Goal: Information Seeking & Learning: Check status

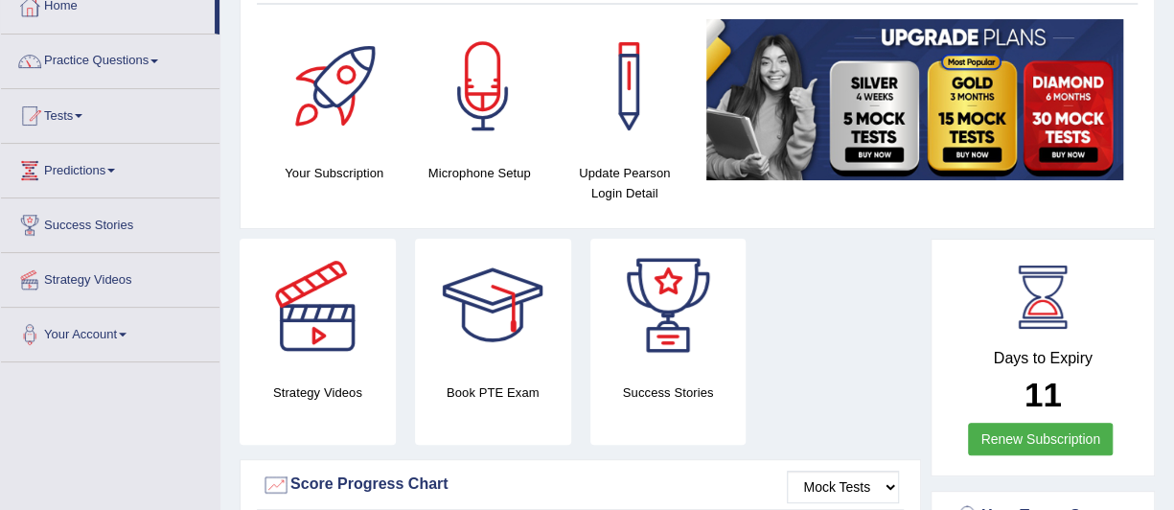
scroll to position [107, 0]
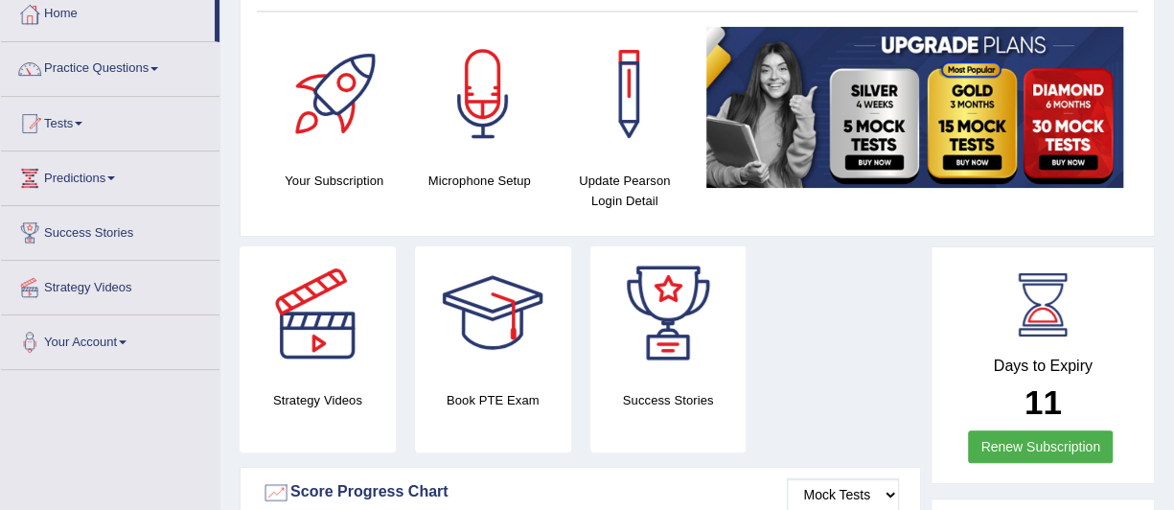
click at [65, 114] on link "Tests" at bounding box center [110, 121] width 218 height 48
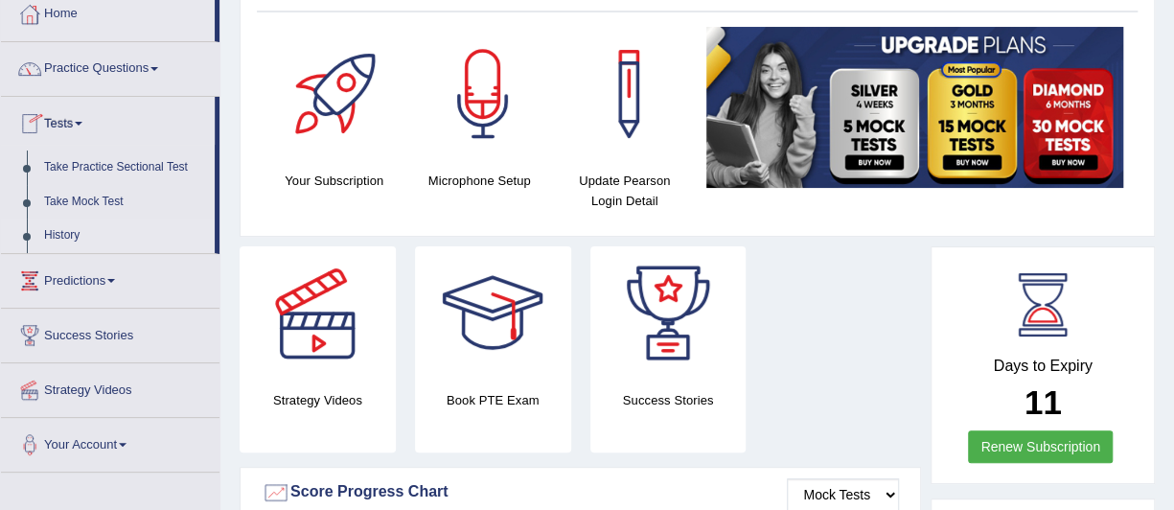
click at [58, 241] on link "History" at bounding box center [124, 235] width 179 height 34
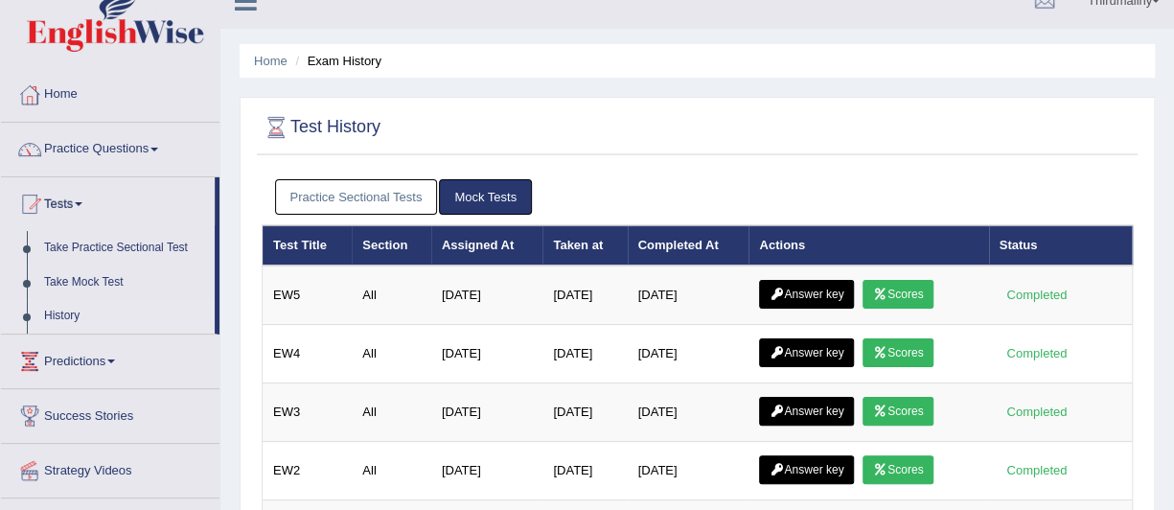
scroll to position [7, 0]
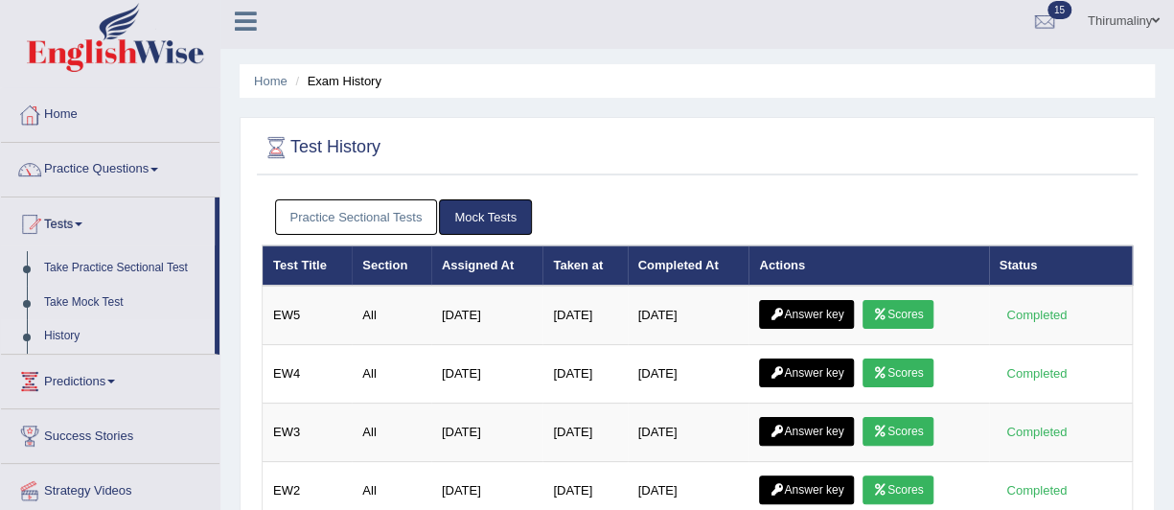
click at [326, 219] on link "Practice Sectional Tests" at bounding box center [356, 216] width 163 height 35
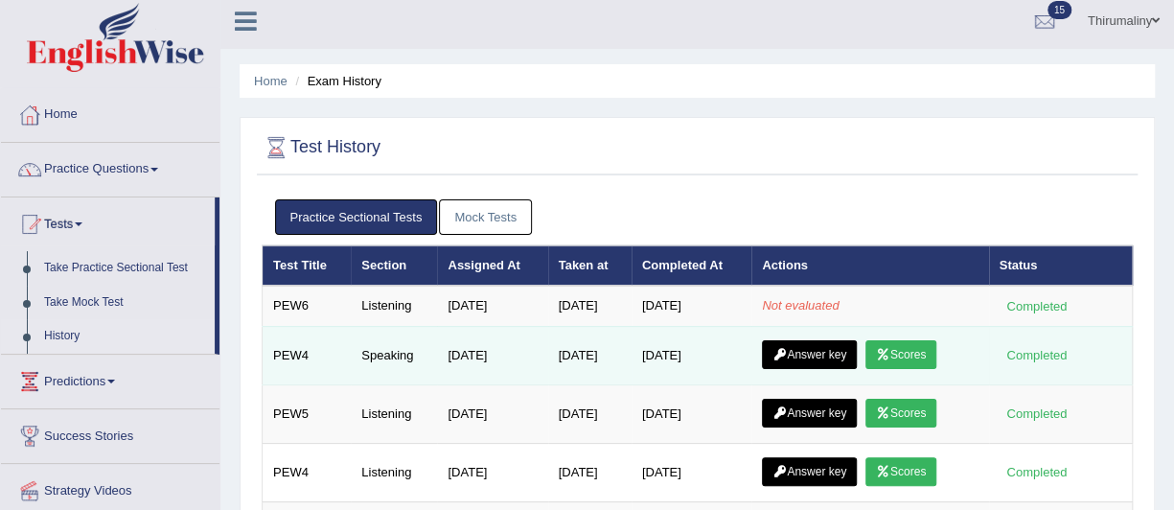
click at [914, 356] on link "Scores" at bounding box center [900, 354] width 71 height 29
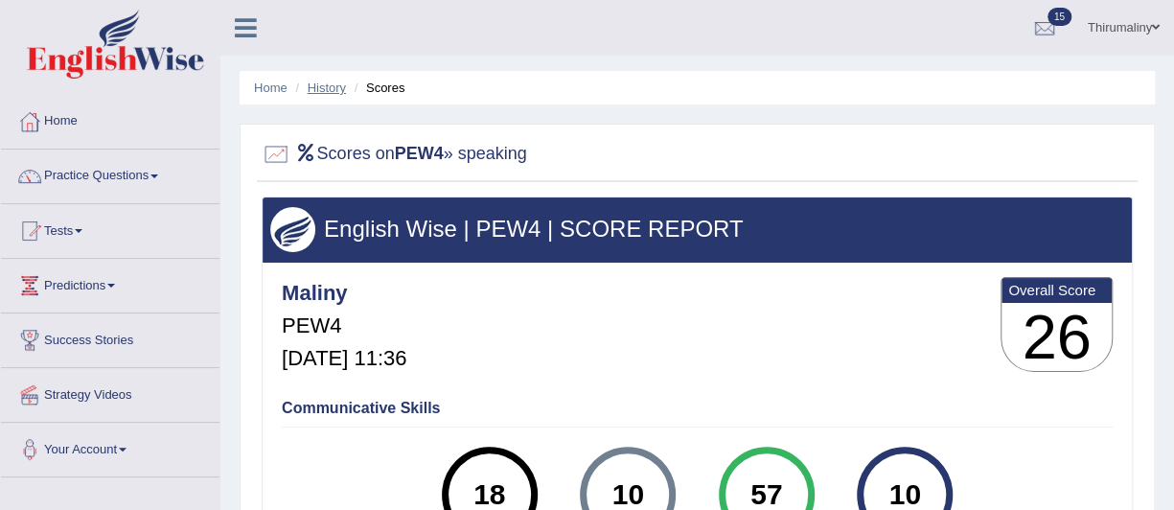
click at [320, 92] on link "History" at bounding box center [327, 87] width 38 height 14
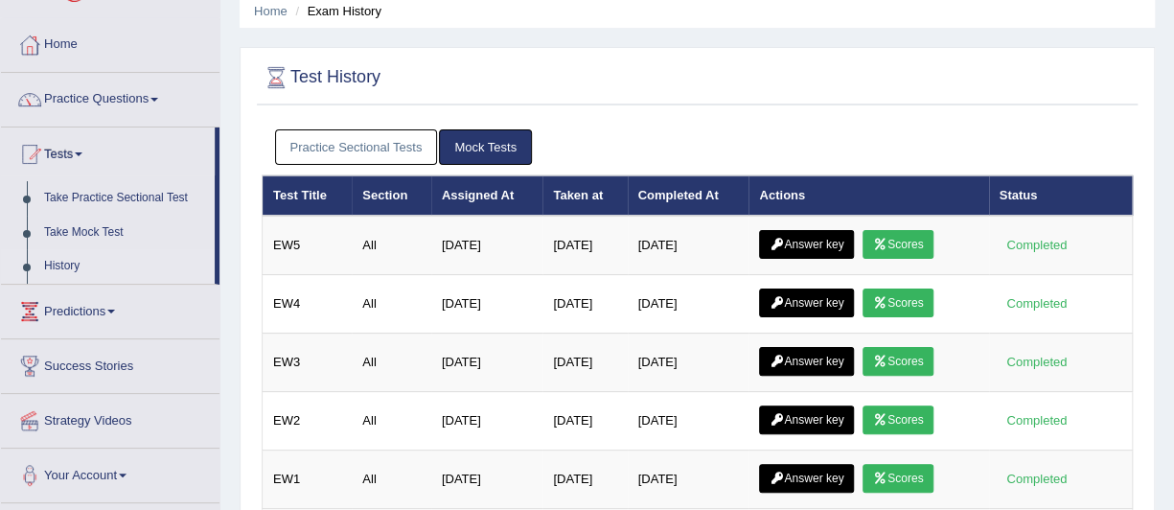
scroll to position [76, 0]
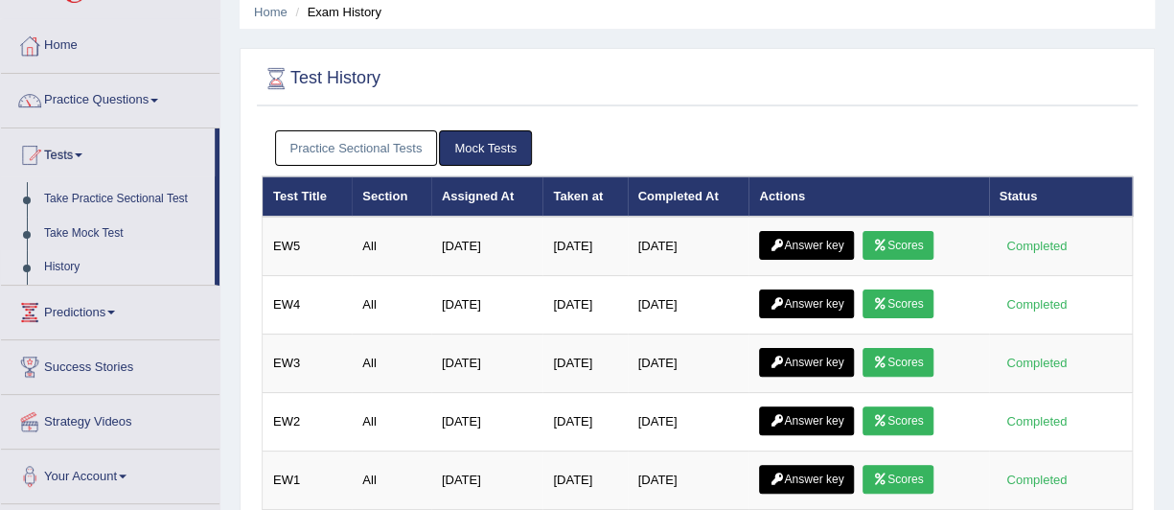
click at [361, 146] on link "Practice Sectional Tests" at bounding box center [356, 147] width 163 height 35
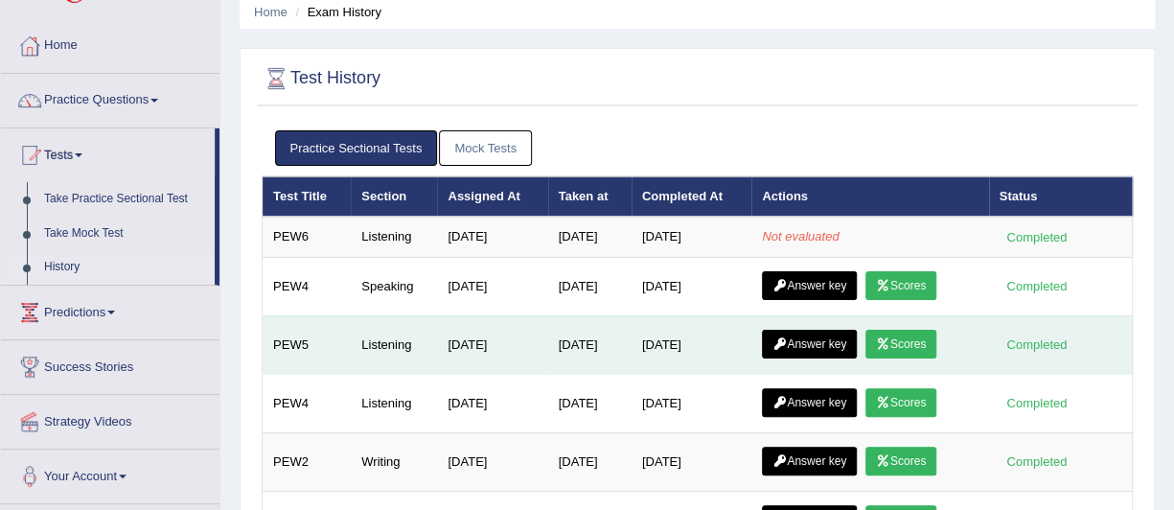
click at [912, 340] on link "Scores" at bounding box center [900, 344] width 71 height 29
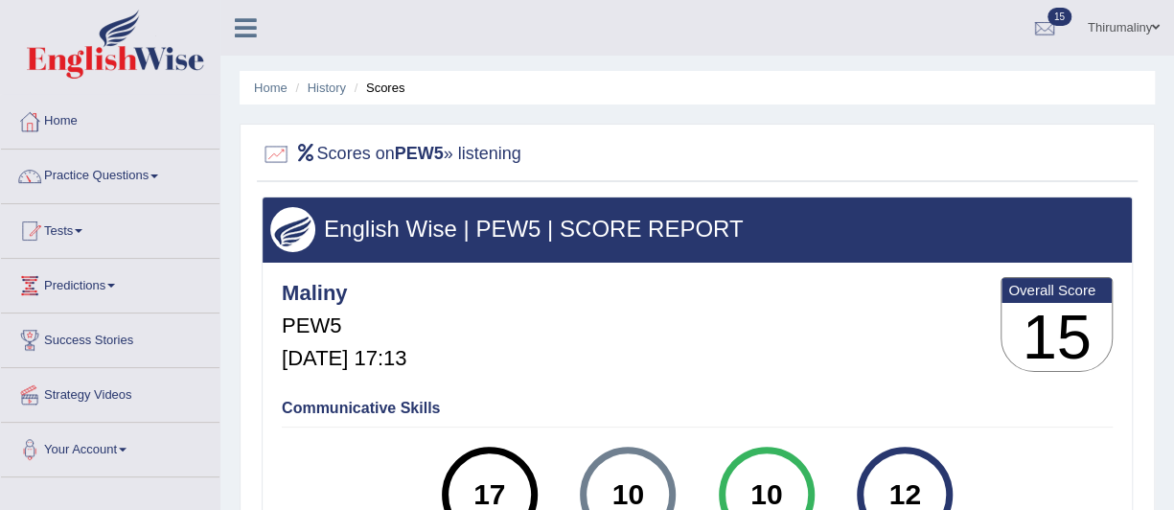
click at [398, 89] on li "Scores" at bounding box center [378, 88] width 56 height 18
click at [270, 89] on link "Home" at bounding box center [271, 87] width 34 height 14
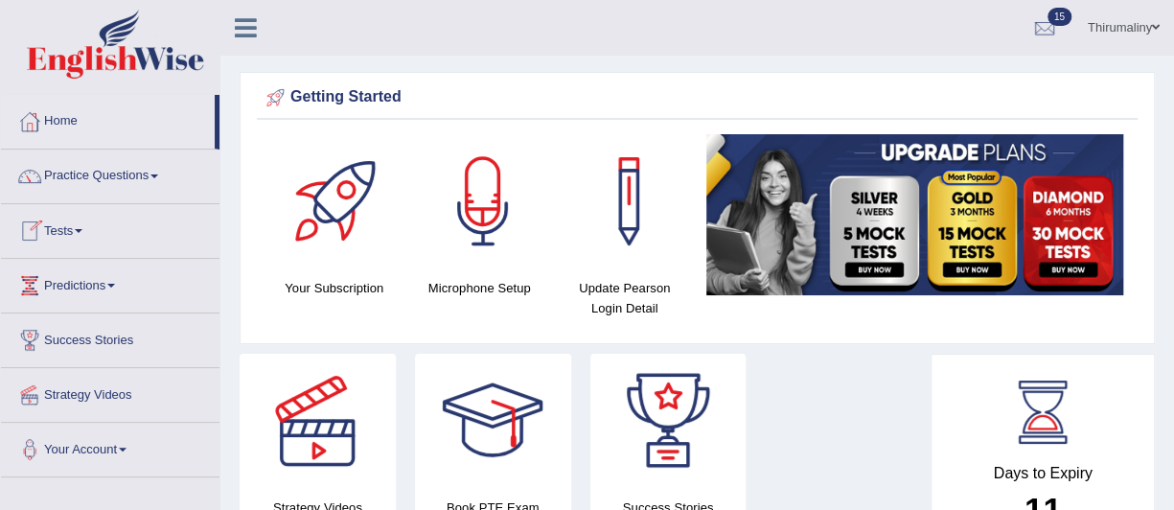
click at [82, 229] on span at bounding box center [79, 231] width 8 height 4
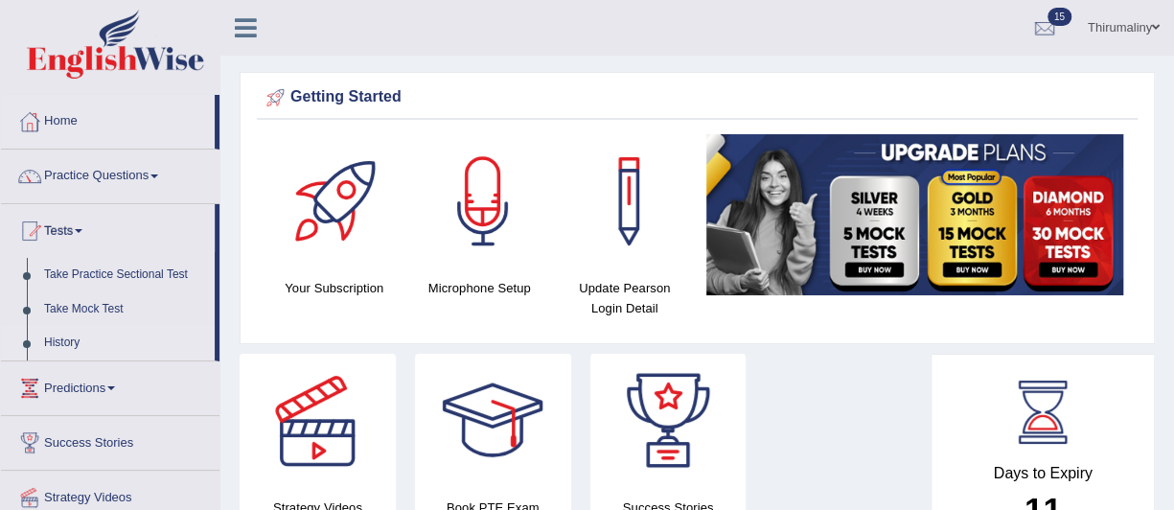
click at [63, 346] on link "History" at bounding box center [124, 343] width 179 height 34
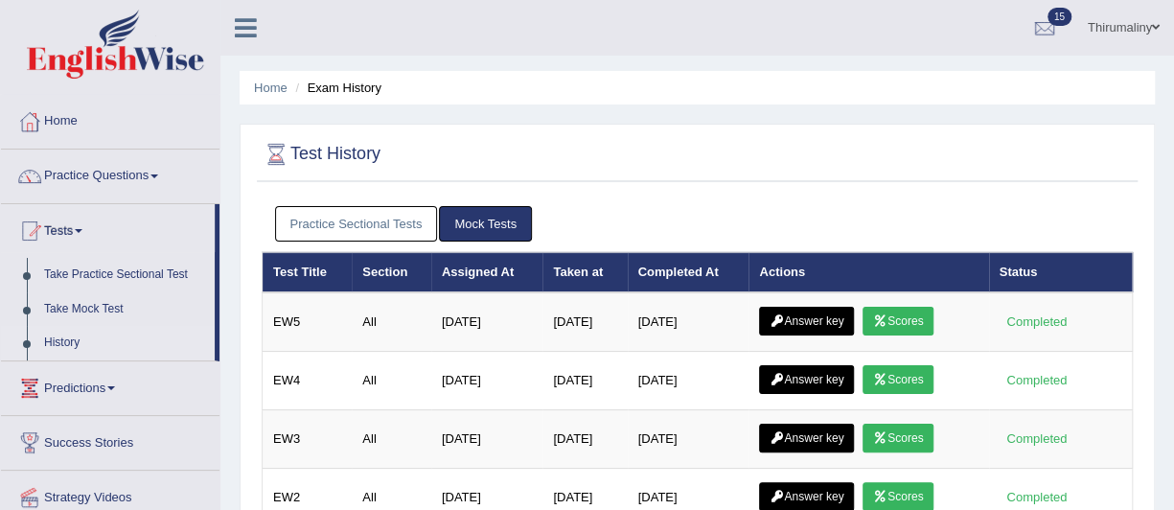
click at [377, 225] on link "Practice Sectional Tests" at bounding box center [356, 223] width 163 height 35
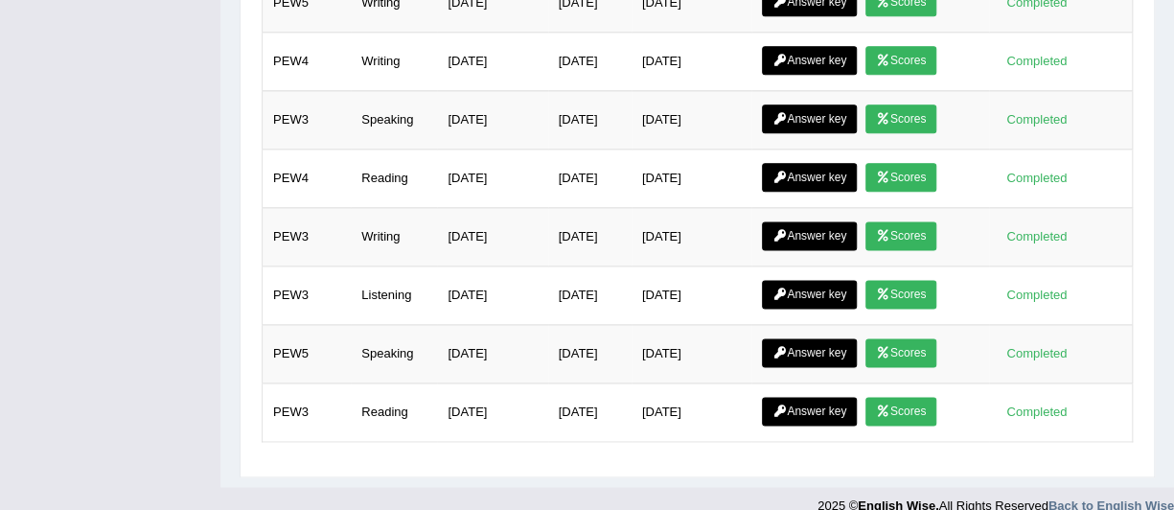
scroll to position [1121, 0]
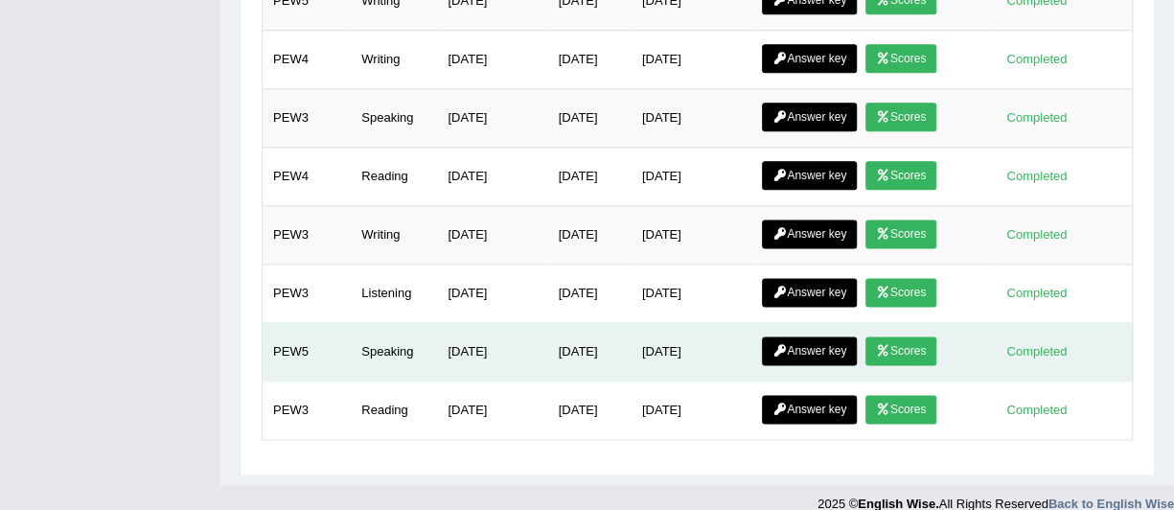
click at [918, 337] on link "Scores" at bounding box center [900, 350] width 71 height 29
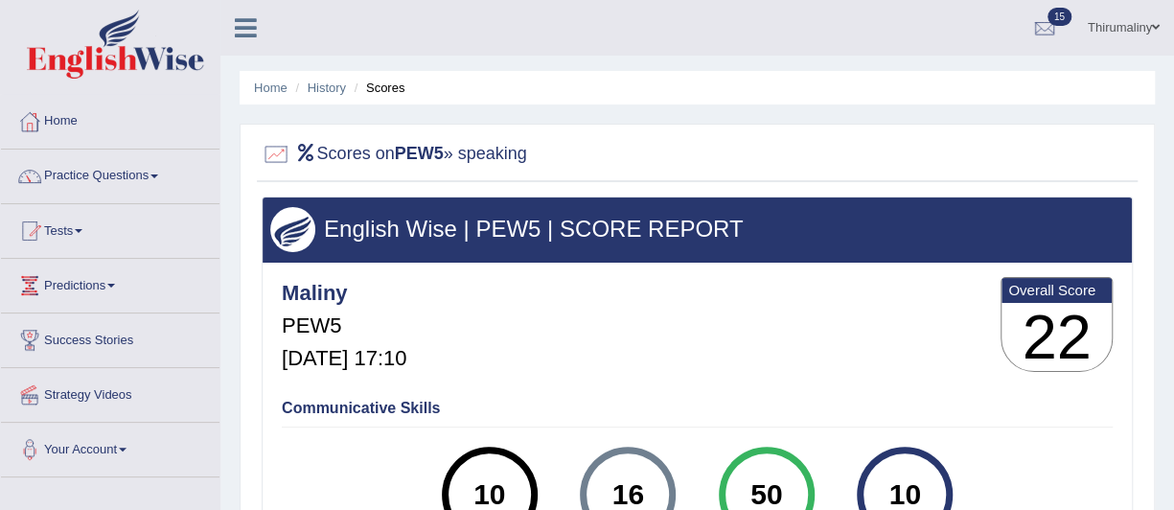
click at [374, 90] on li "Scores" at bounding box center [378, 88] width 56 height 18
click at [317, 93] on link "History" at bounding box center [327, 87] width 38 height 14
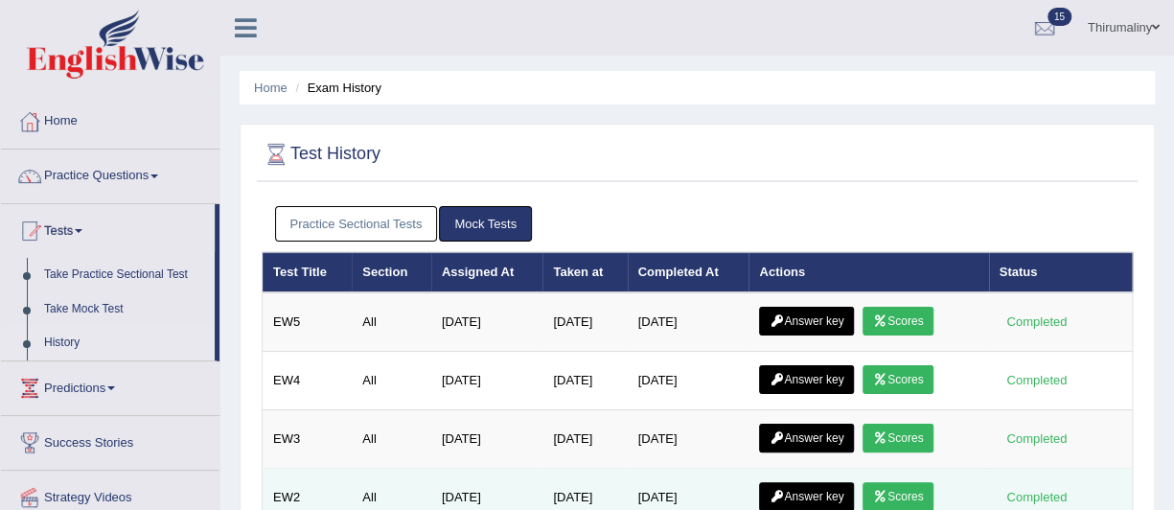
click at [665, 485] on td "Aug 12, 2025" at bounding box center [688, 497] width 122 height 58
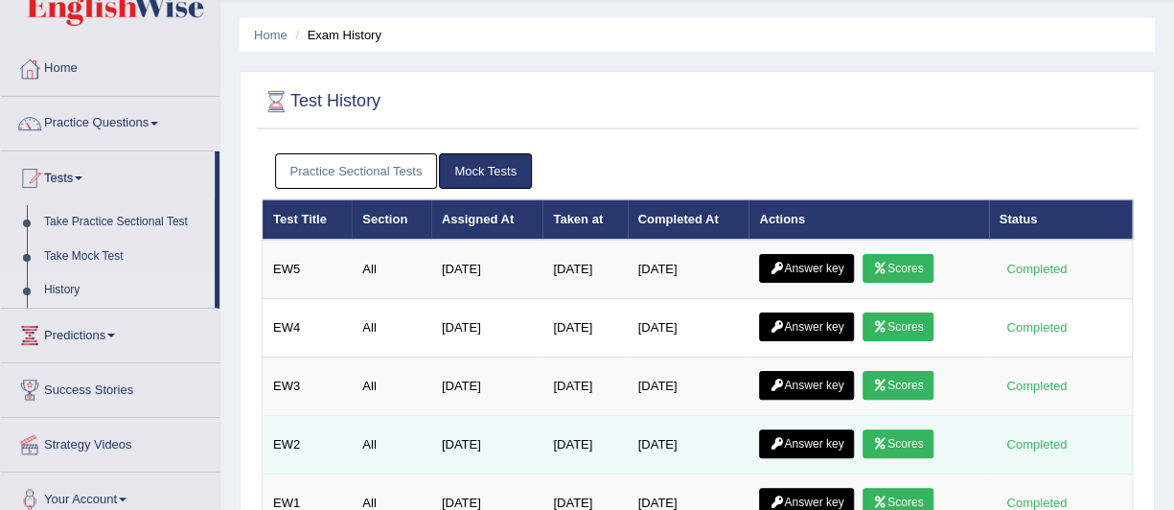
scroll to position [54, 0]
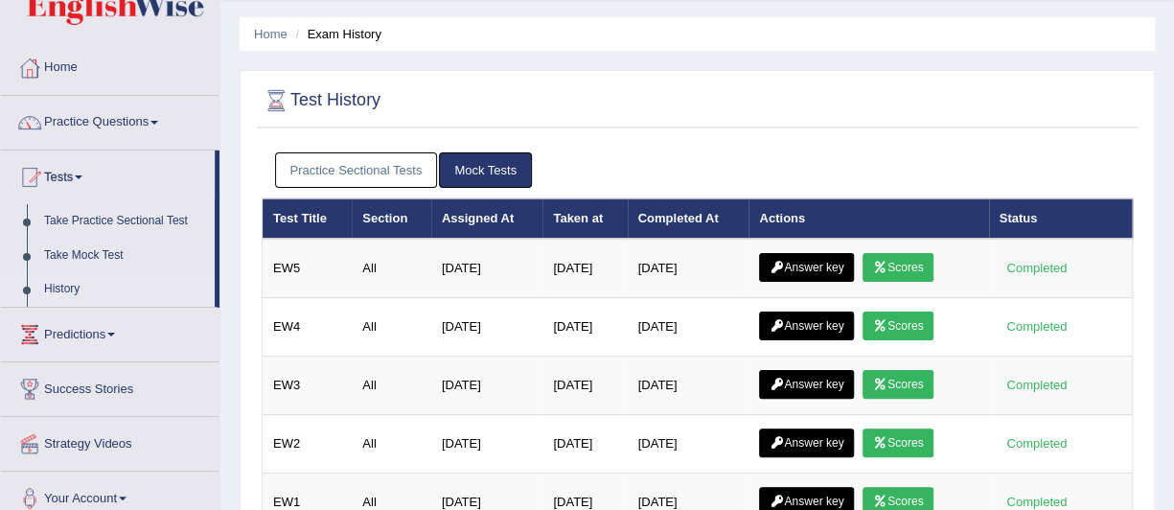
click at [359, 172] on link "Practice Sectional Tests" at bounding box center [356, 169] width 163 height 35
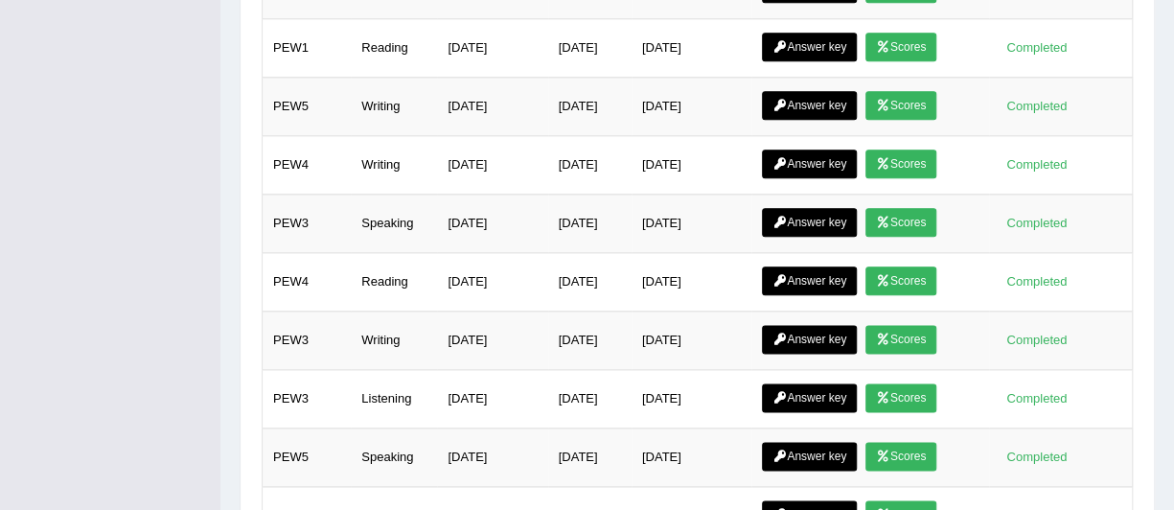
scroll to position [1121, 0]
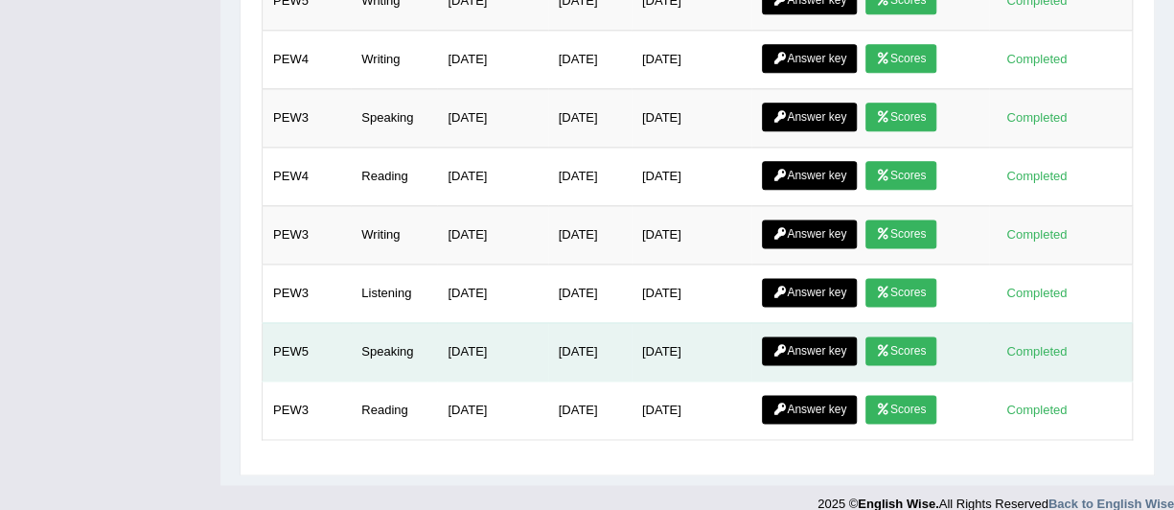
click at [669, 351] on td "Aug 1, 2025" at bounding box center [691, 351] width 120 height 58
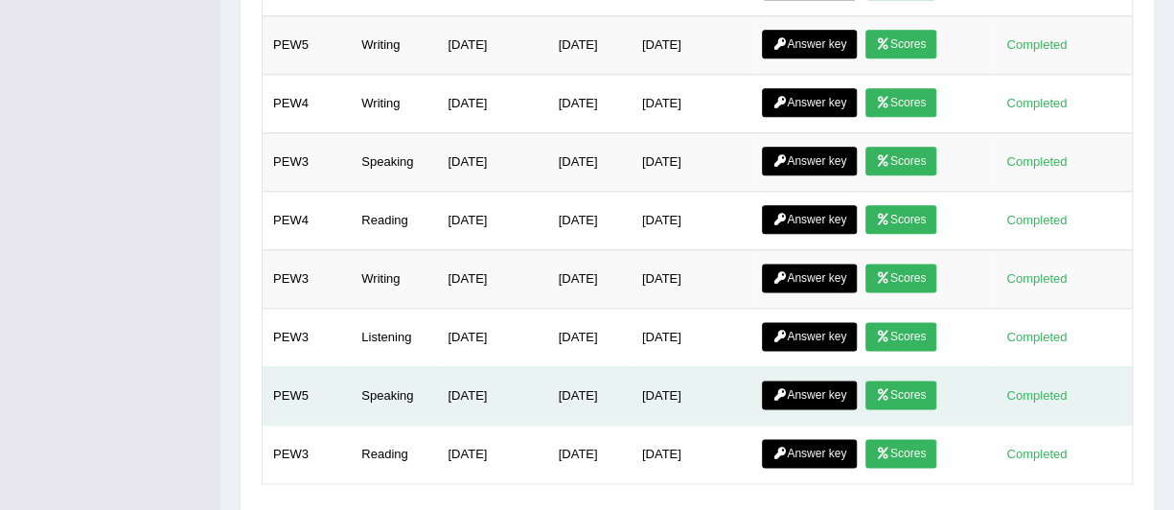
click at [661, 460] on td "Jul 27, 2025" at bounding box center [691, 453] width 120 height 58
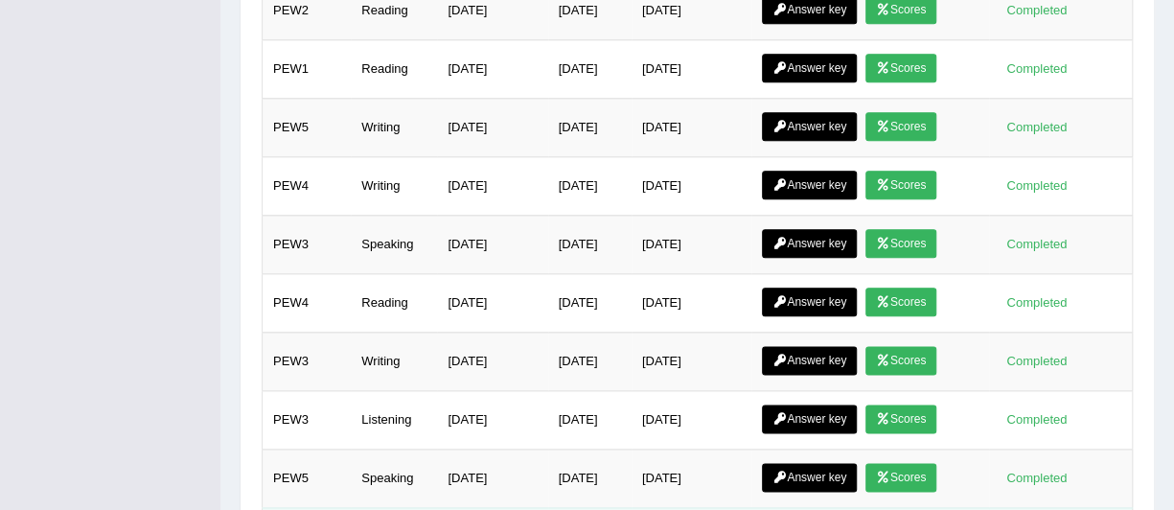
scroll to position [985, 0]
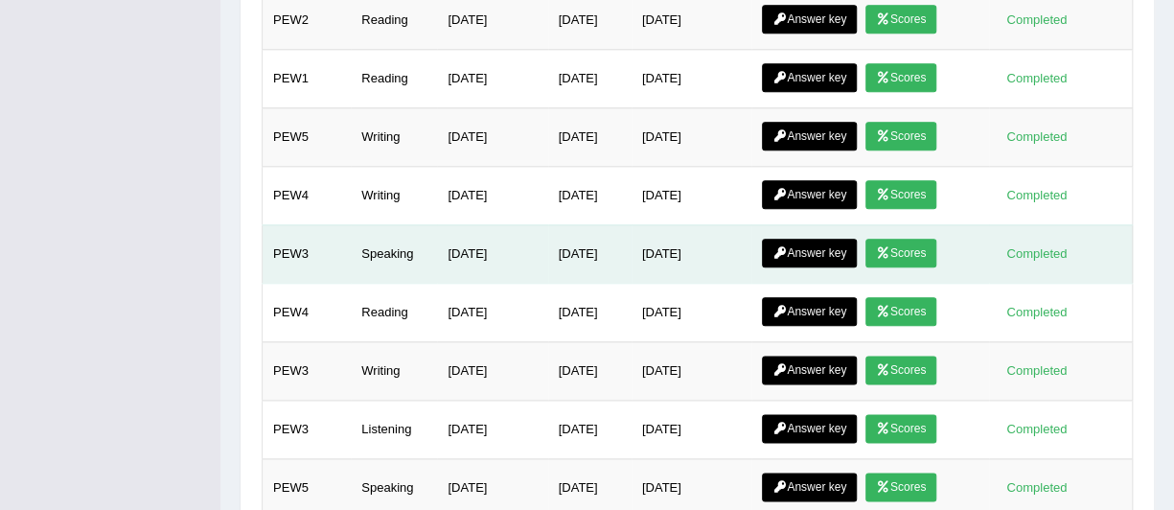
click at [916, 239] on link "Scores" at bounding box center [900, 253] width 71 height 29
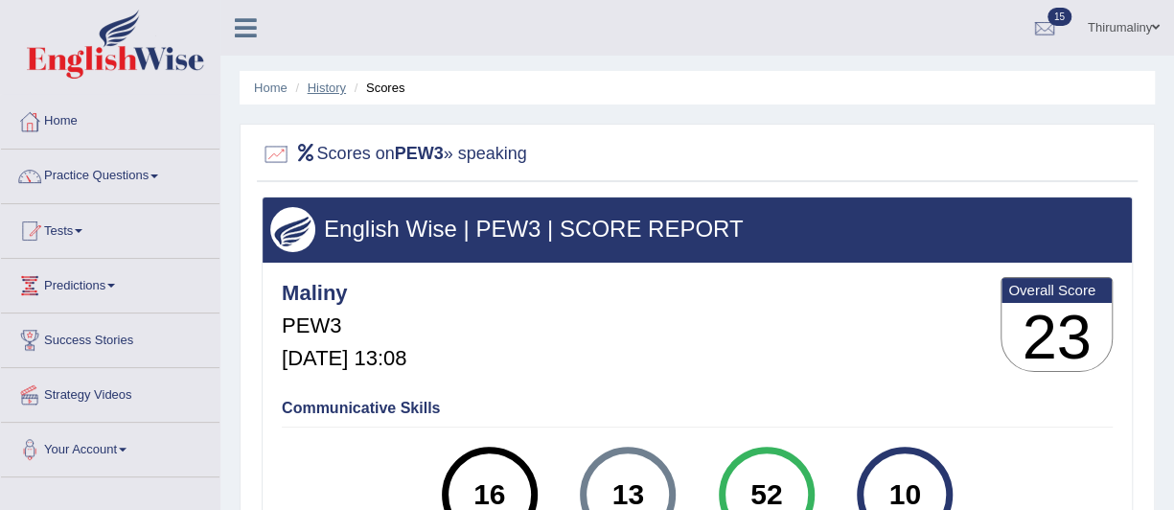
click at [329, 90] on link "History" at bounding box center [327, 87] width 38 height 14
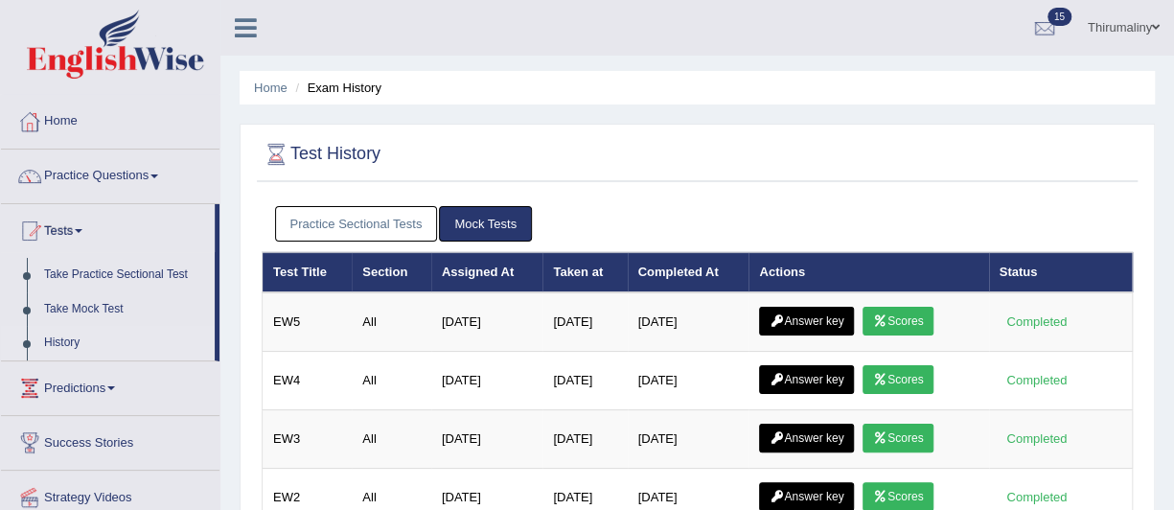
click at [368, 226] on link "Practice Sectional Tests" at bounding box center [356, 223] width 163 height 35
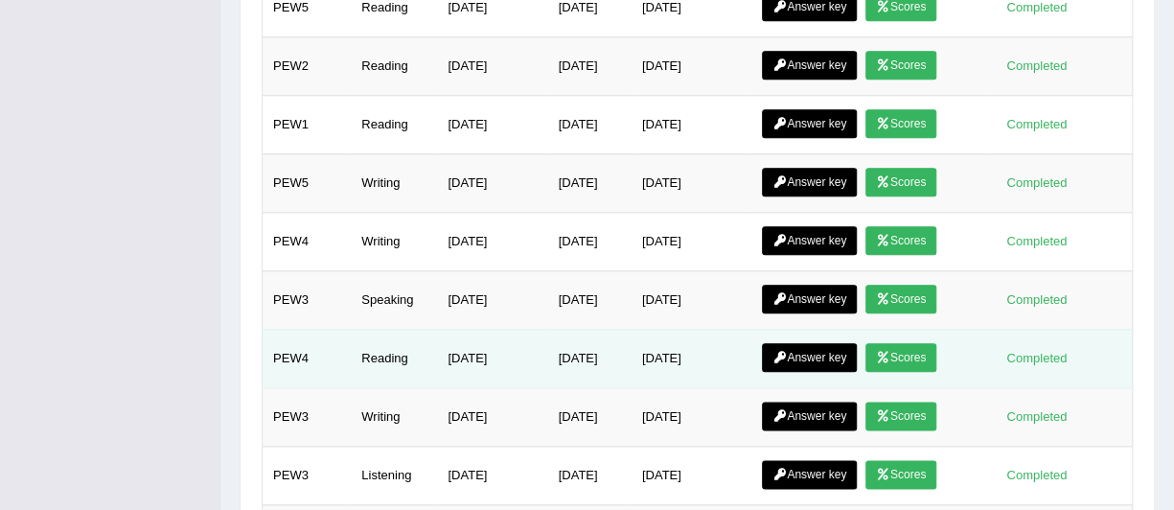
click at [611, 366] on td "[DATE]" at bounding box center [589, 358] width 83 height 58
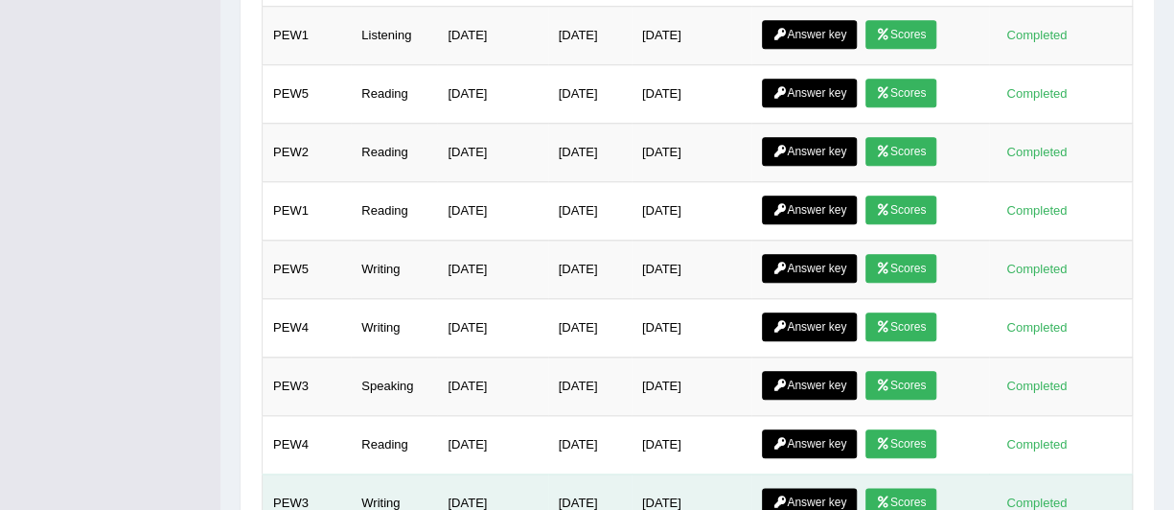
click at [594, 507] on td "Aug 3, 2025" at bounding box center [589, 502] width 83 height 58
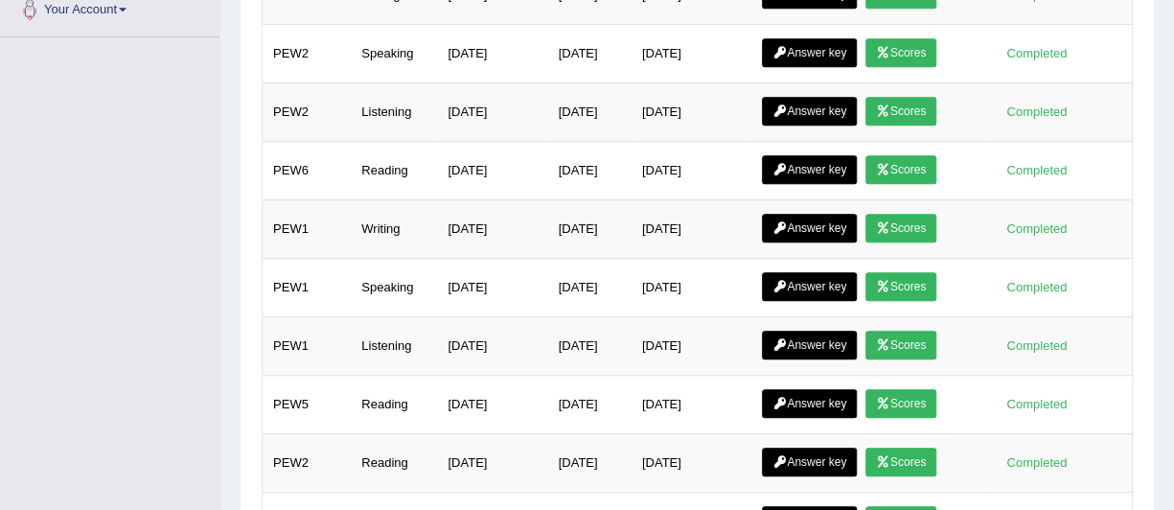
scroll to position [536, 0]
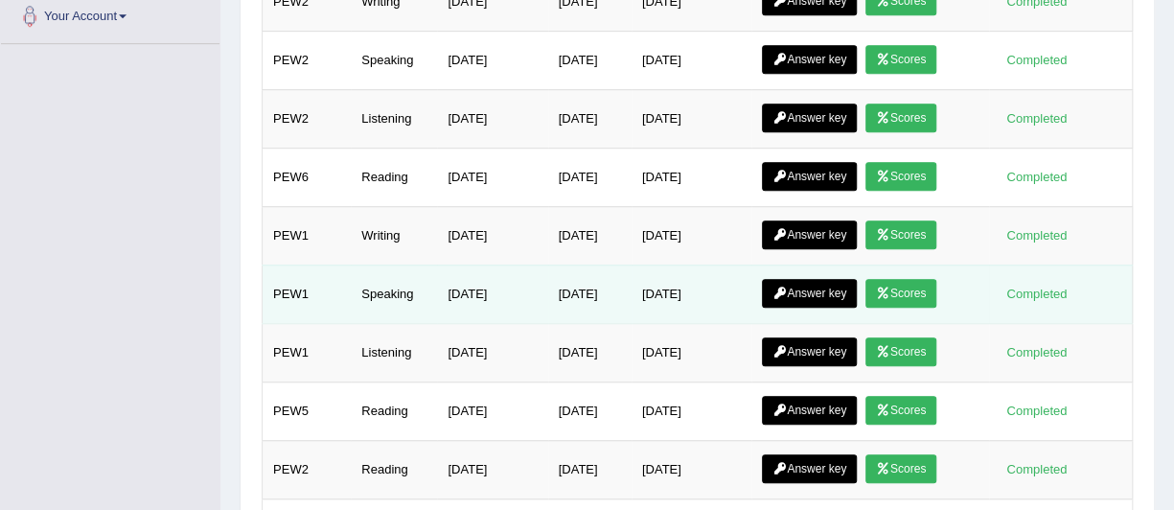
click at [890, 287] on icon at bounding box center [883, 292] width 14 height 11
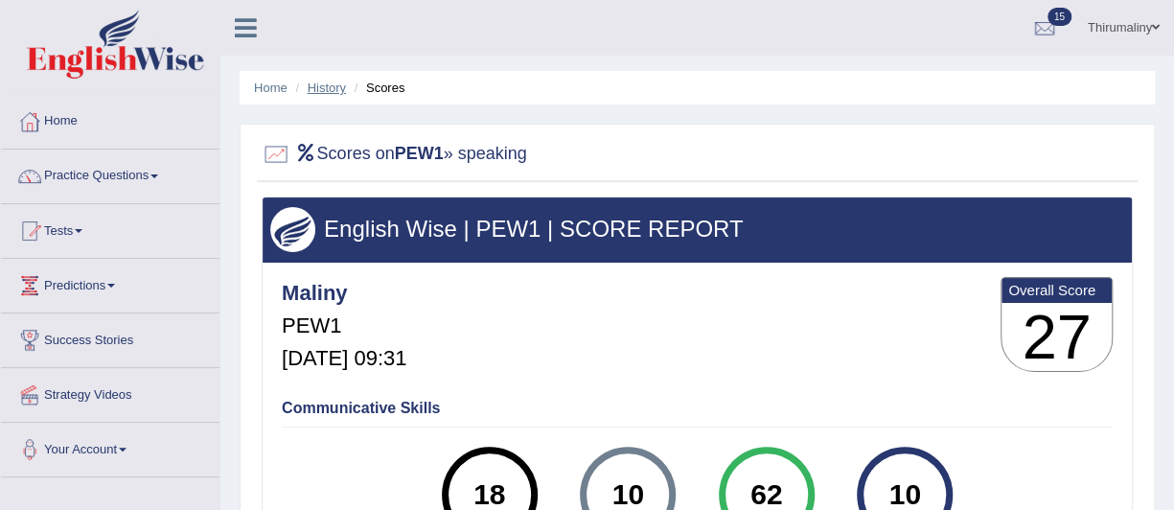
click at [321, 92] on link "History" at bounding box center [327, 87] width 38 height 14
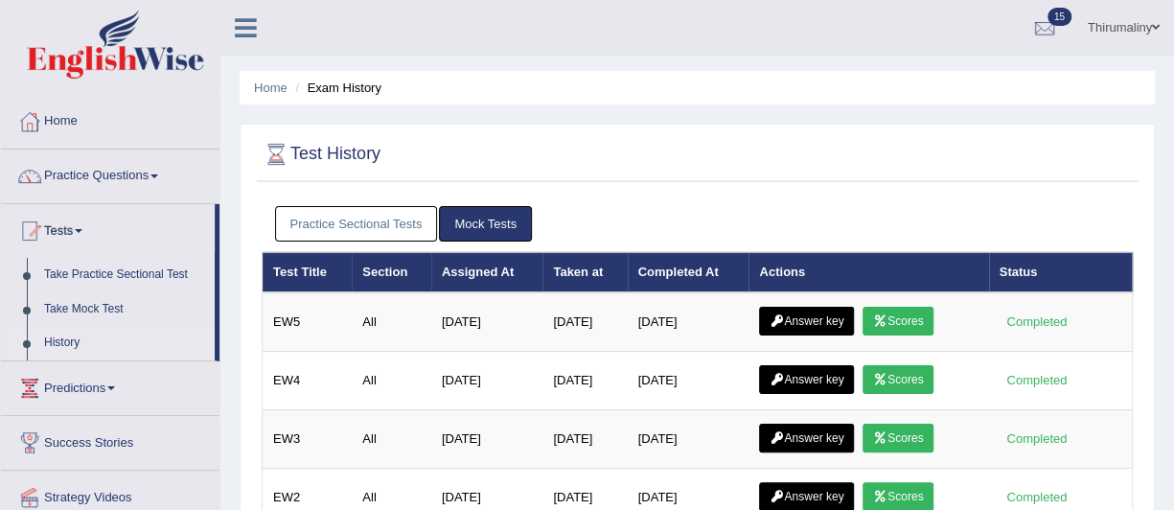
click at [328, 217] on link "Practice Sectional Tests" at bounding box center [356, 223] width 163 height 35
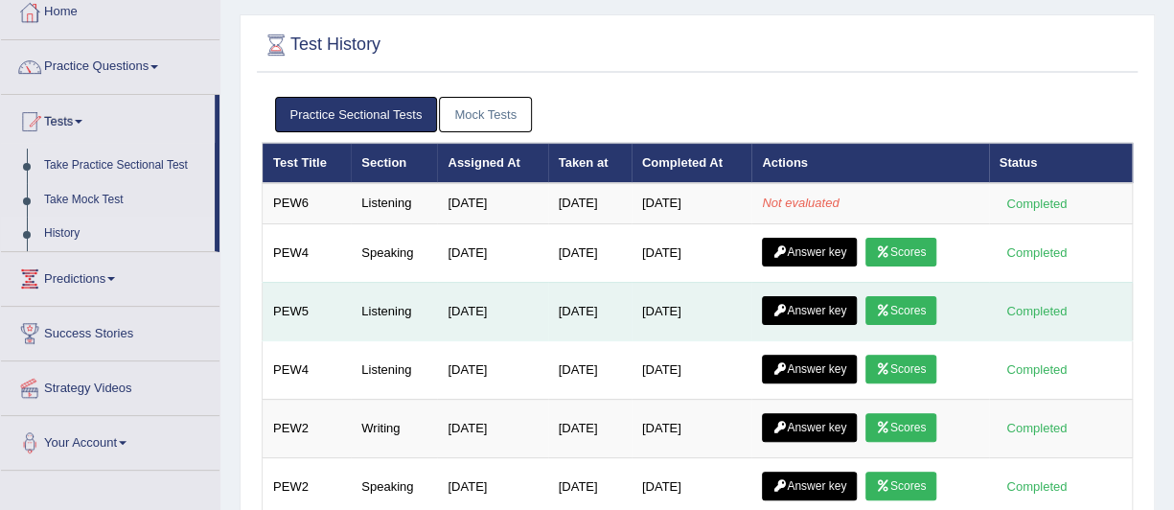
click at [607, 284] on td "Aug 25, 2025" at bounding box center [589, 311] width 83 height 58
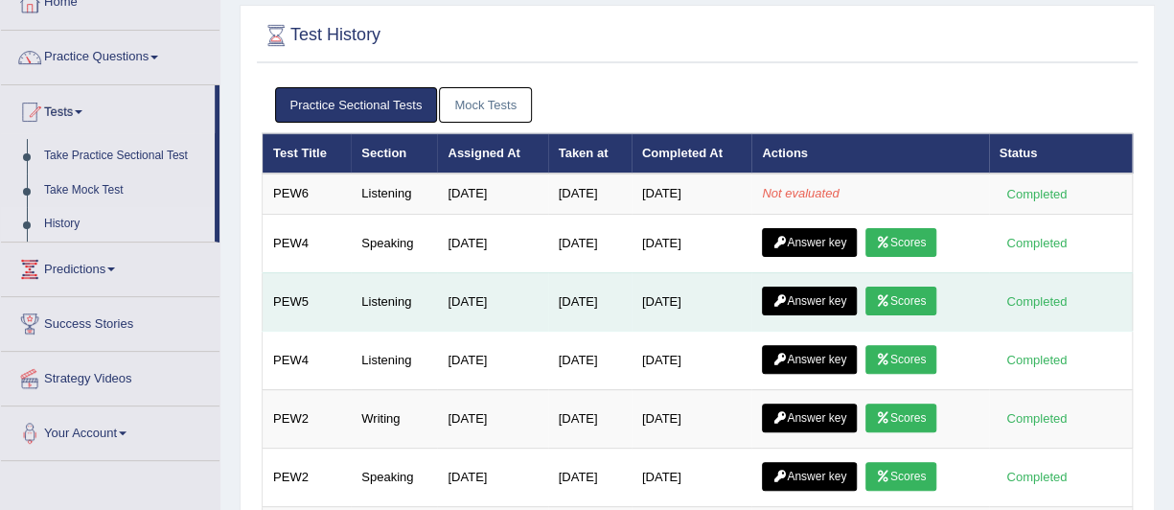
scroll to position [111, 0]
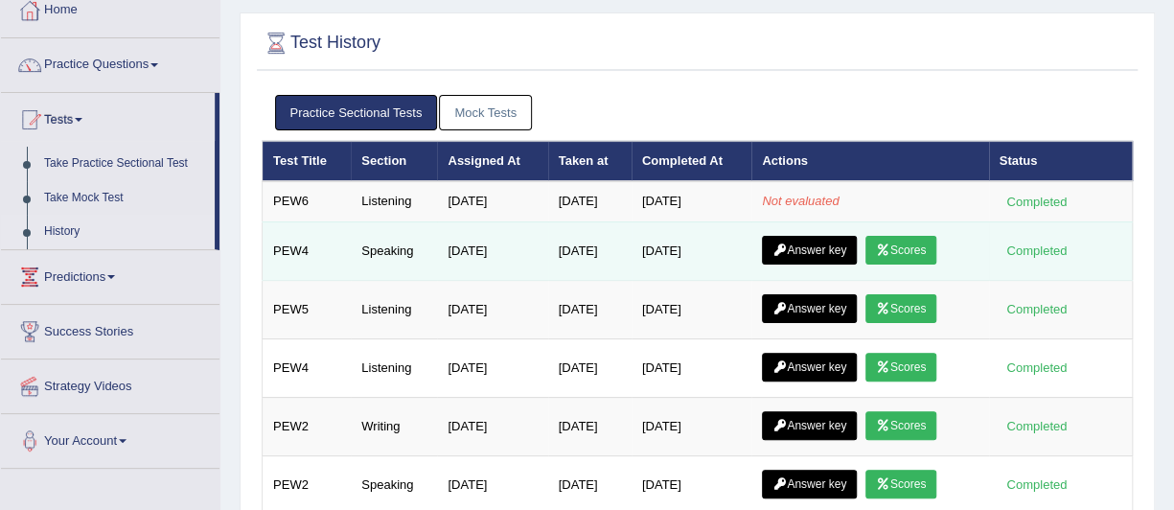
click at [920, 243] on link "Scores" at bounding box center [900, 250] width 71 height 29
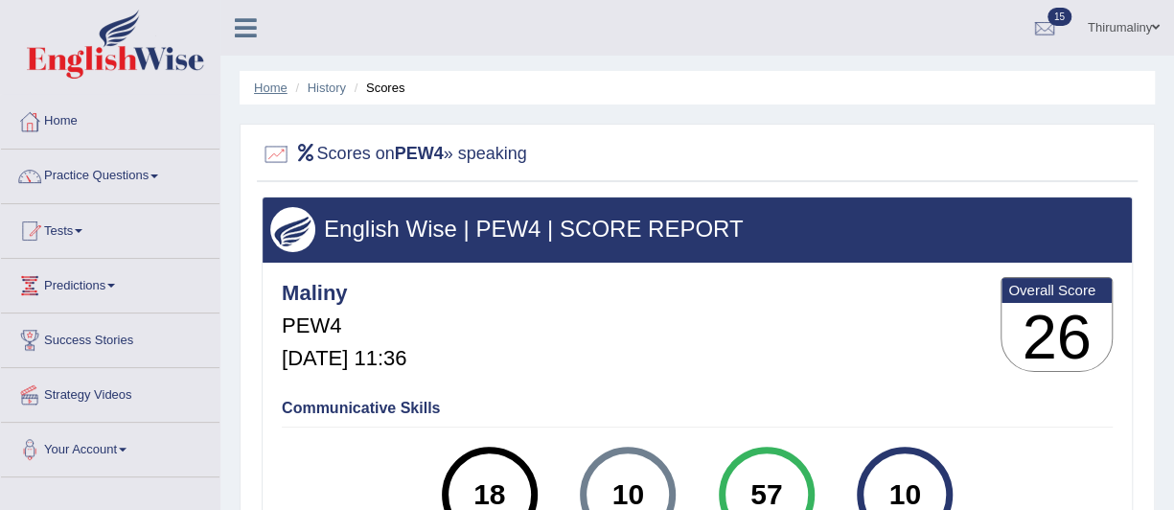
click at [271, 84] on link "Home" at bounding box center [271, 87] width 34 height 14
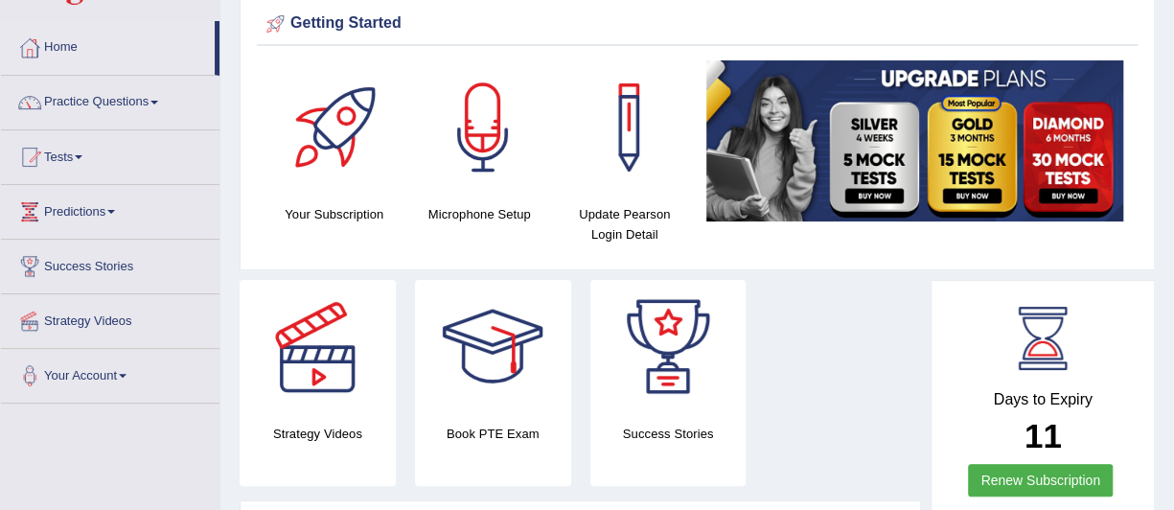
scroll to position [73, 0]
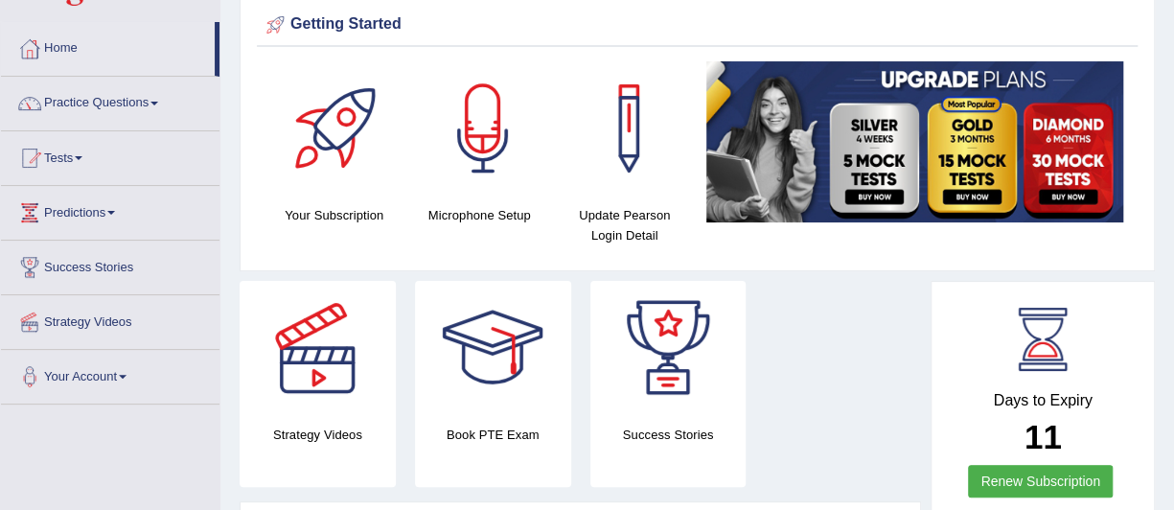
click at [115, 211] on span at bounding box center [111, 213] width 8 height 4
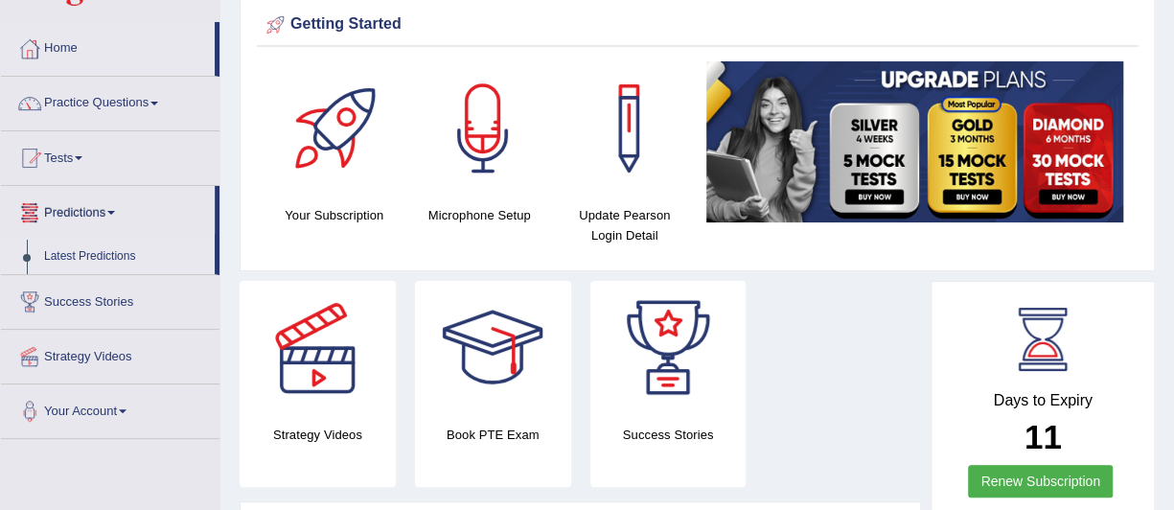
click at [115, 254] on link "Latest Predictions" at bounding box center [124, 256] width 179 height 34
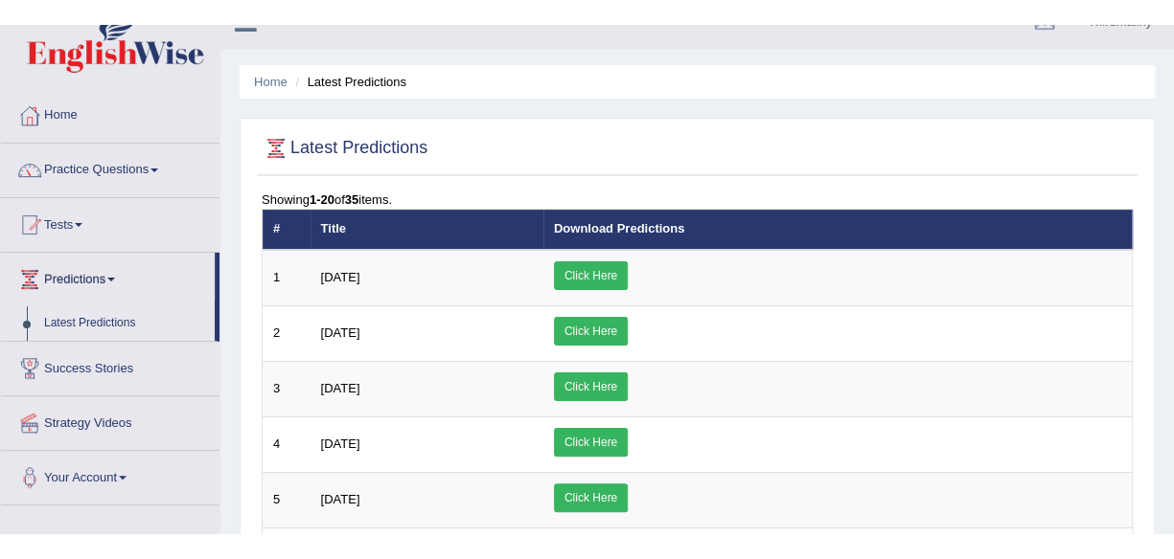
scroll to position [23, 0]
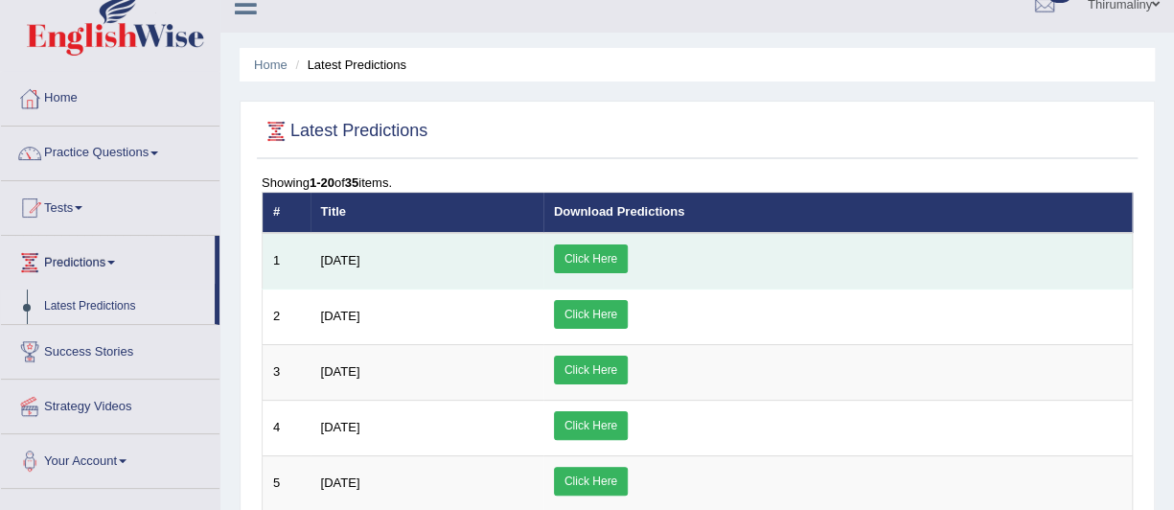
click at [627, 255] on link "Click Here" at bounding box center [591, 258] width 74 height 29
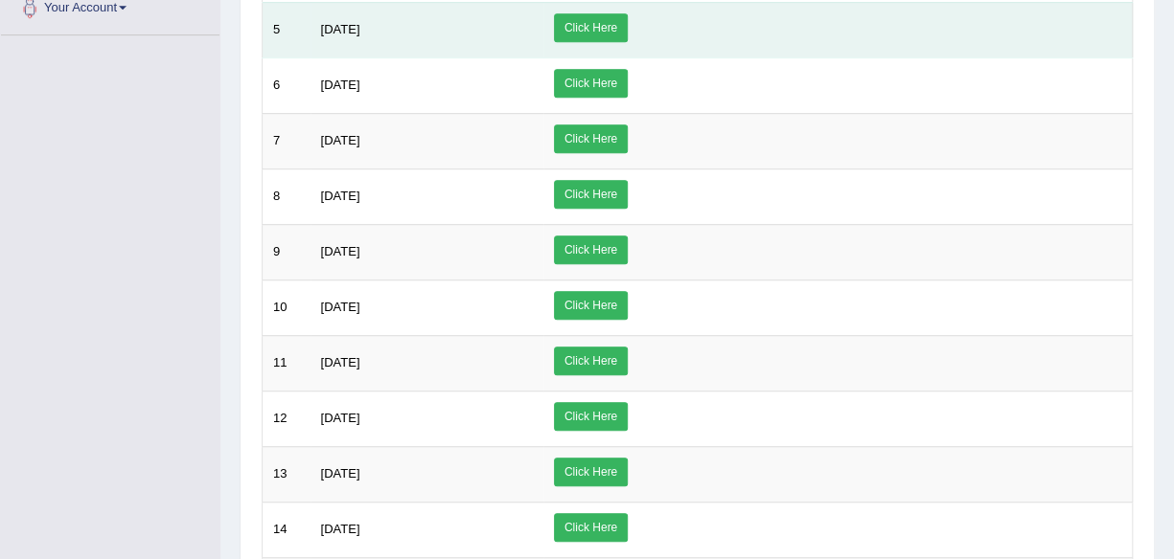
click at [543, 35] on td "March 2025" at bounding box center [426, 30] width 233 height 56
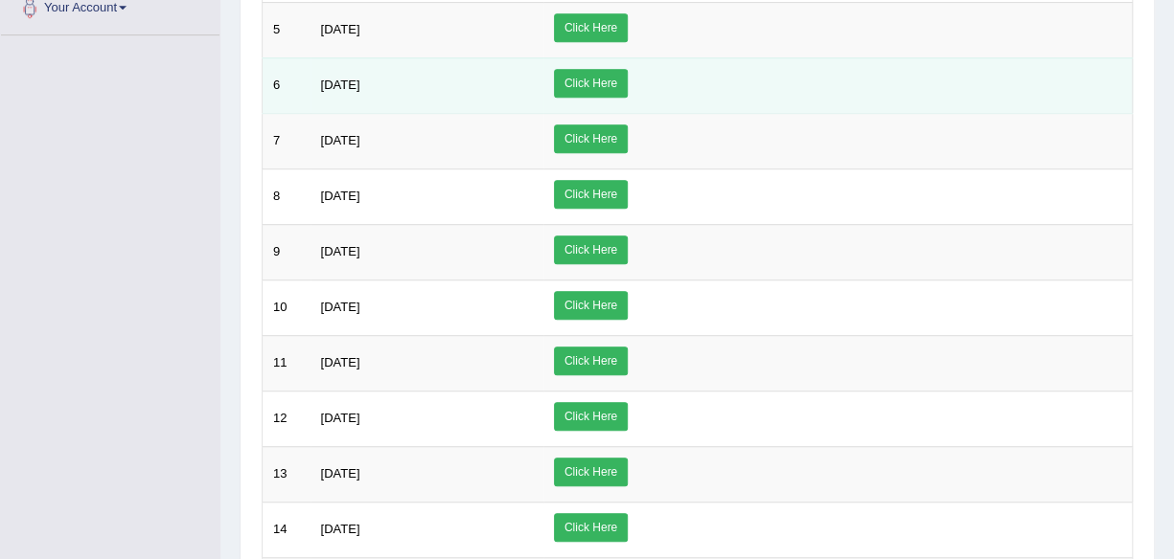
click at [543, 80] on td "[DATE]" at bounding box center [426, 85] width 233 height 56
click at [543, 89] on td "[DATE]" at bounding box center [426, 85] width 233 height 56
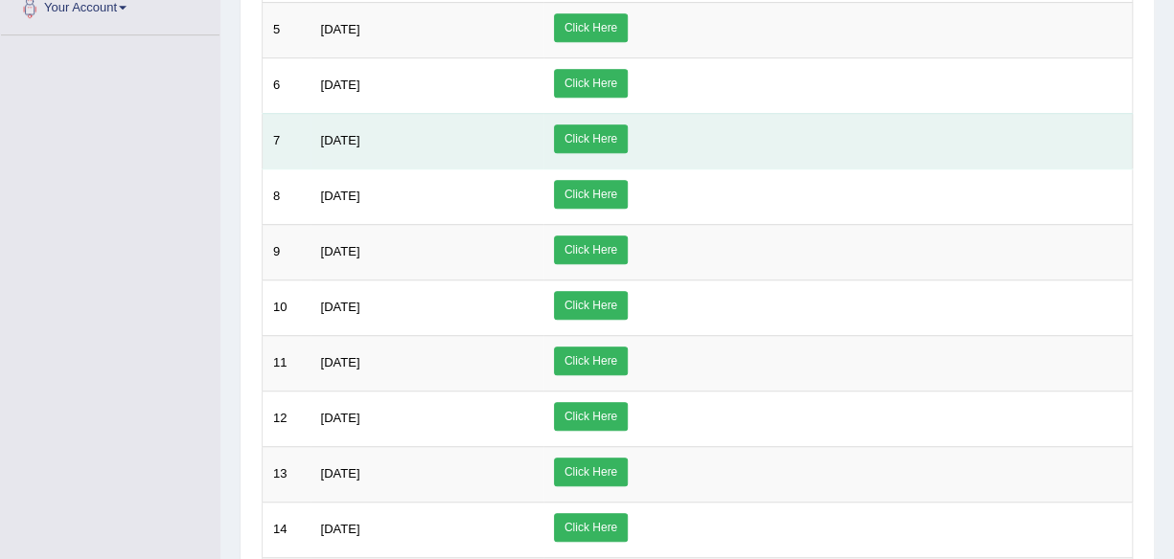
click at [543, 113] on td "[DATE]" at bounding box center [426, 141] width 233 height 56
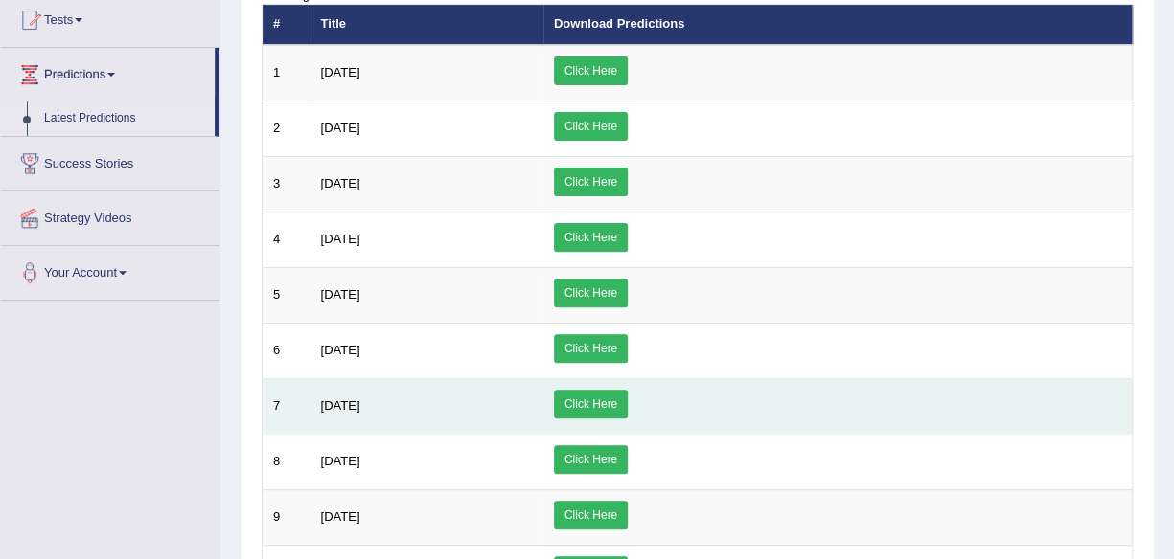
scroll to position [215, 0]
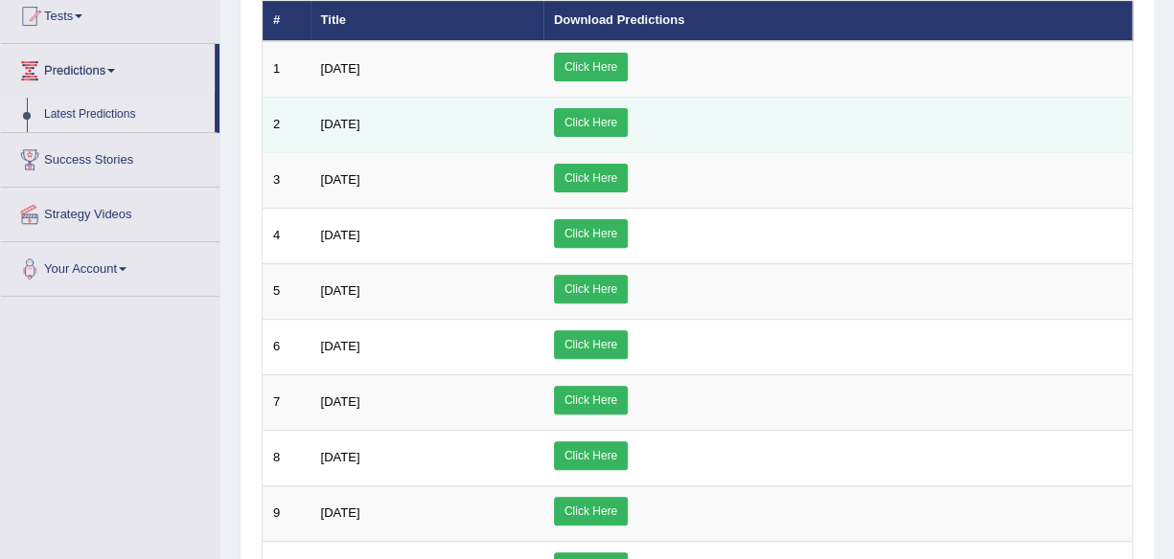
click at [627, 124] on link "Click Here" at bounding box center [591, 122] width 74 height 29
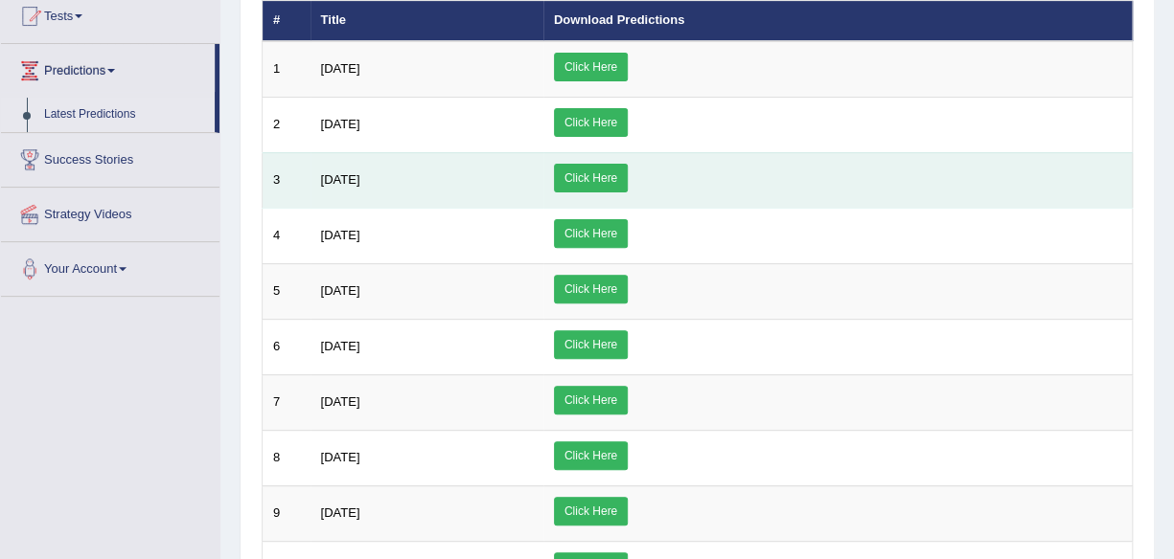
click at [627, 183] on link "Click Here" at bounding box center [591, 178] width 74 height 29
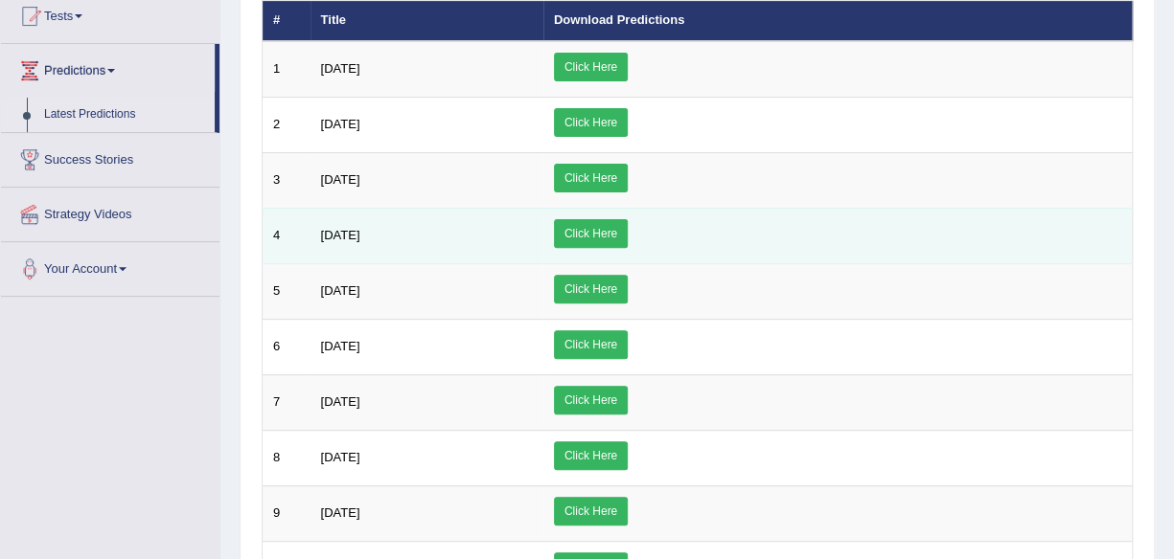
click at [627, 238] on link "Click Here" at bounding box center [591, 233] width 74 height 29
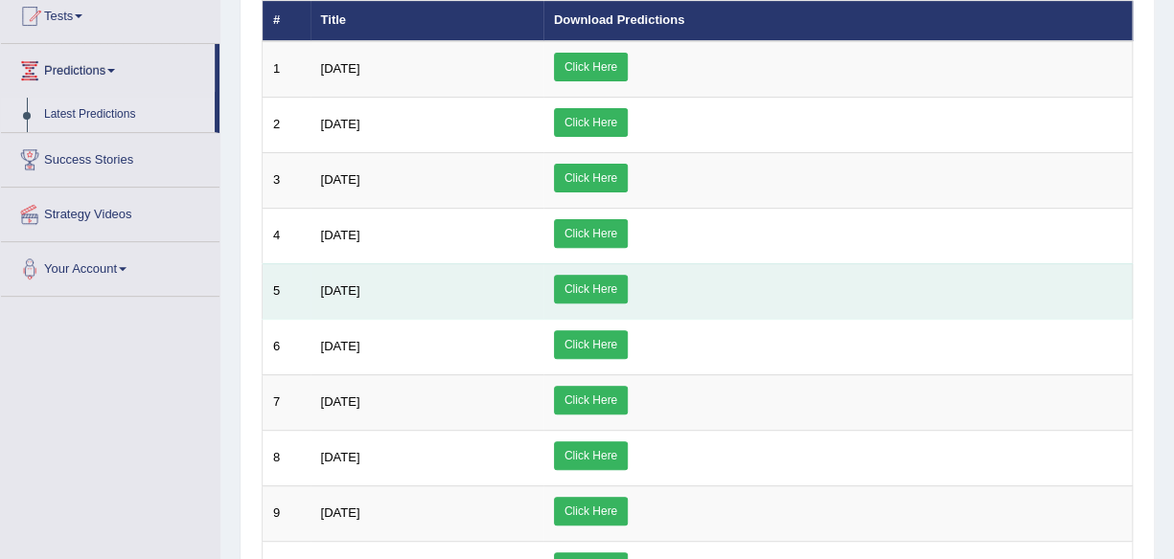
click at [627, 290] on link "Click Here" at bounding box center [591, 289] width 74 height 29
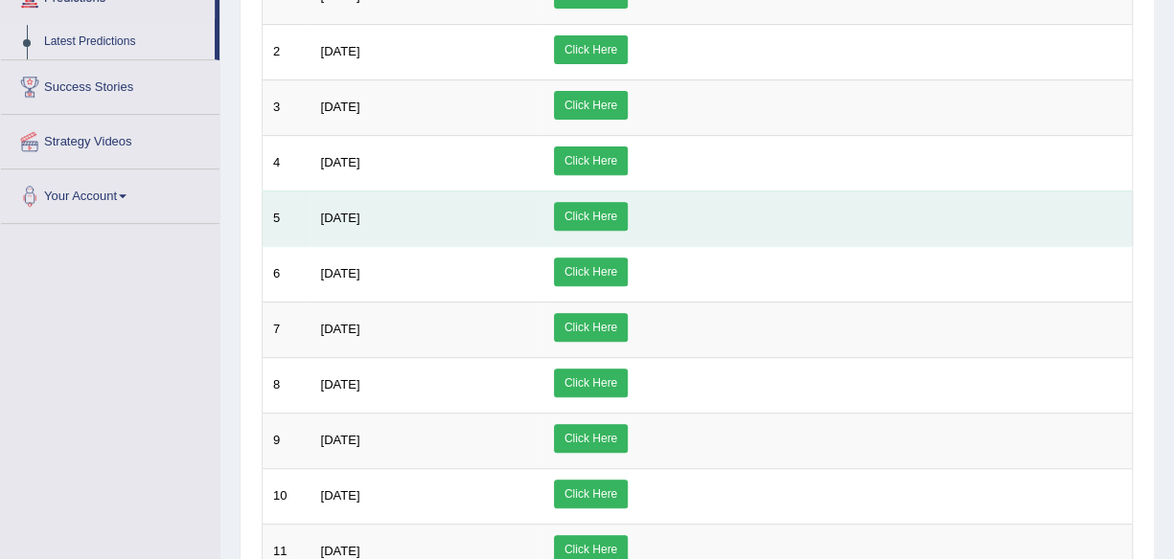
scroll to position [285, 0]
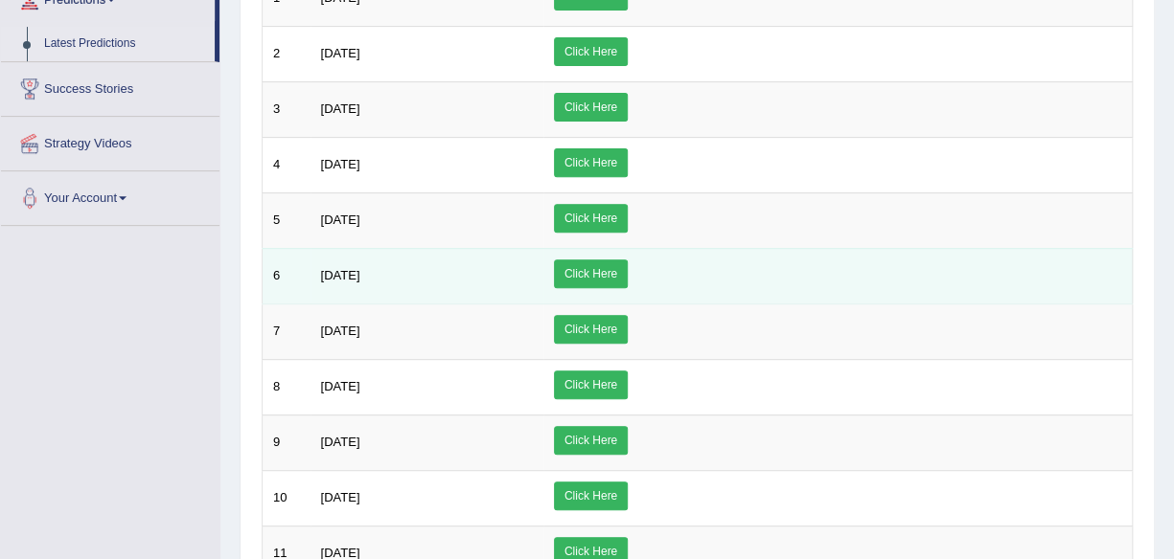
click at [627, 266] on link "Click Here" at bounding box center [591, 274] width 74 height 29
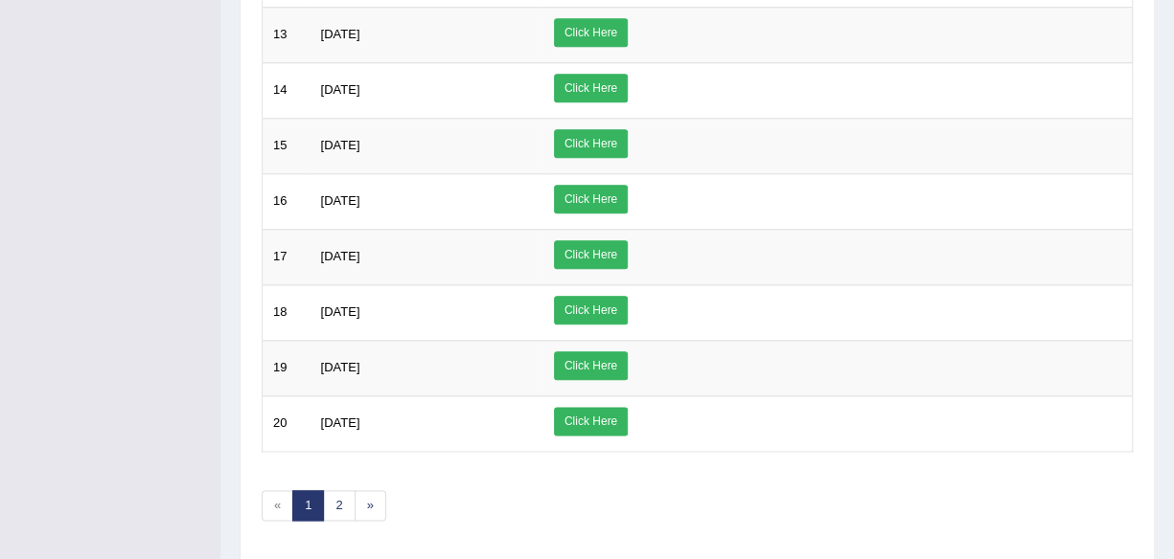
scroll to position [960, 0]
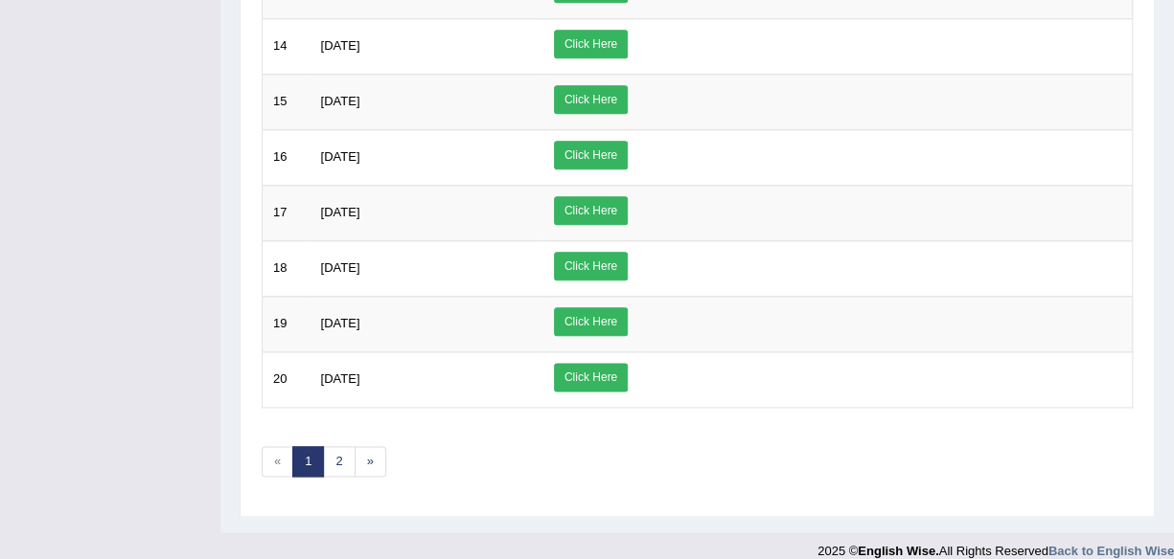
click at [331, 446] on link "2" at bounding box center [339, 462] width 32 height 32
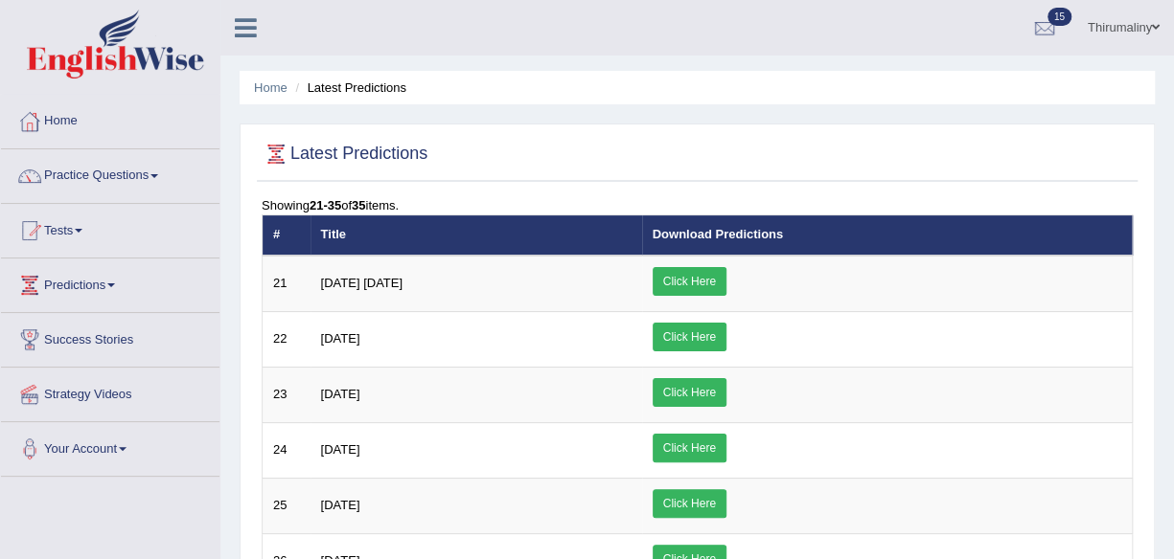
click at [600, 466] on td "August 2022" at bounding box center [475, 450] width 331 height 56
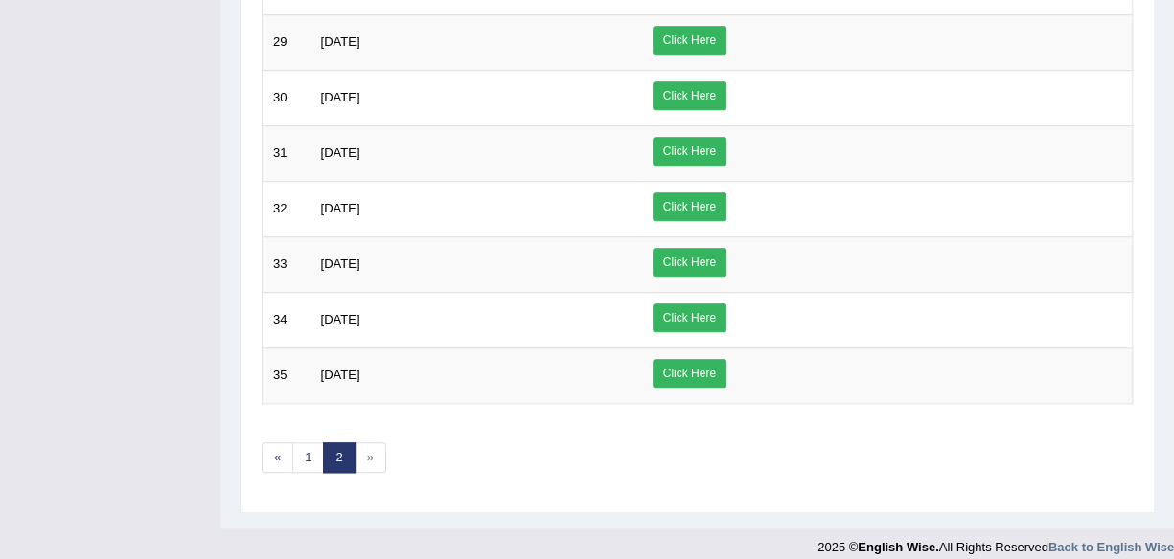
scroll to position [684, 0]
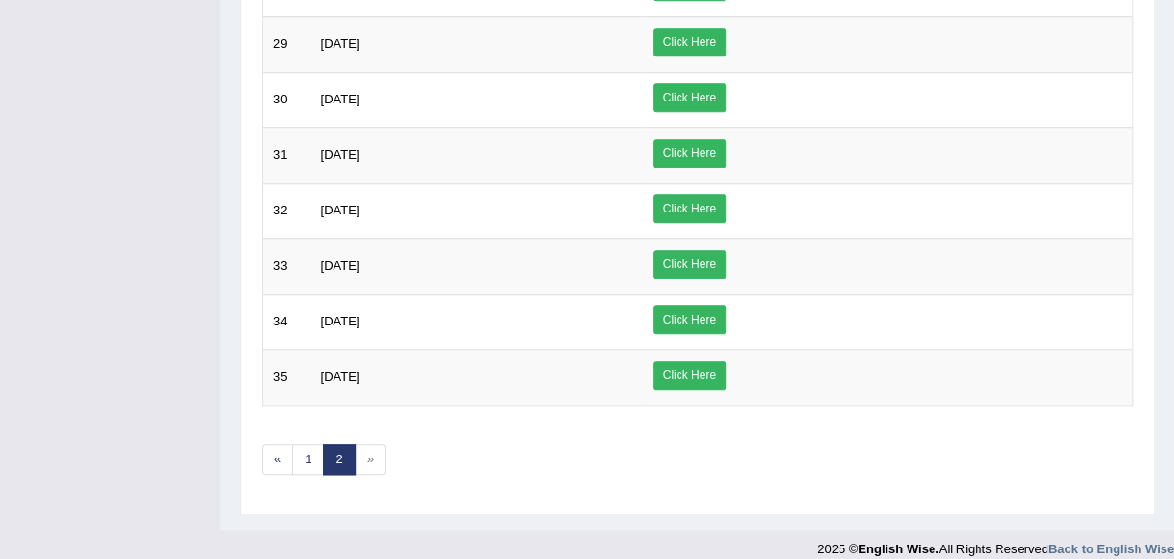
click at [368, 445] on span "»" at bounding box center [370, 461] width 32 height 32
click at [366, 445] on span "»" at bounding box center [370, 461] width 32 height 32
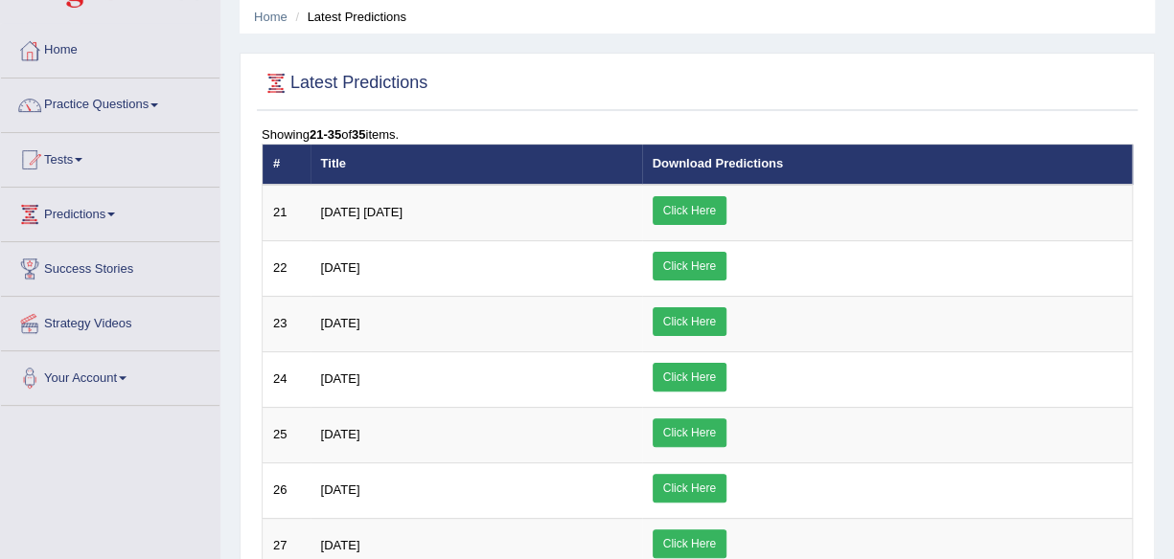
scroll to position [0, 0]
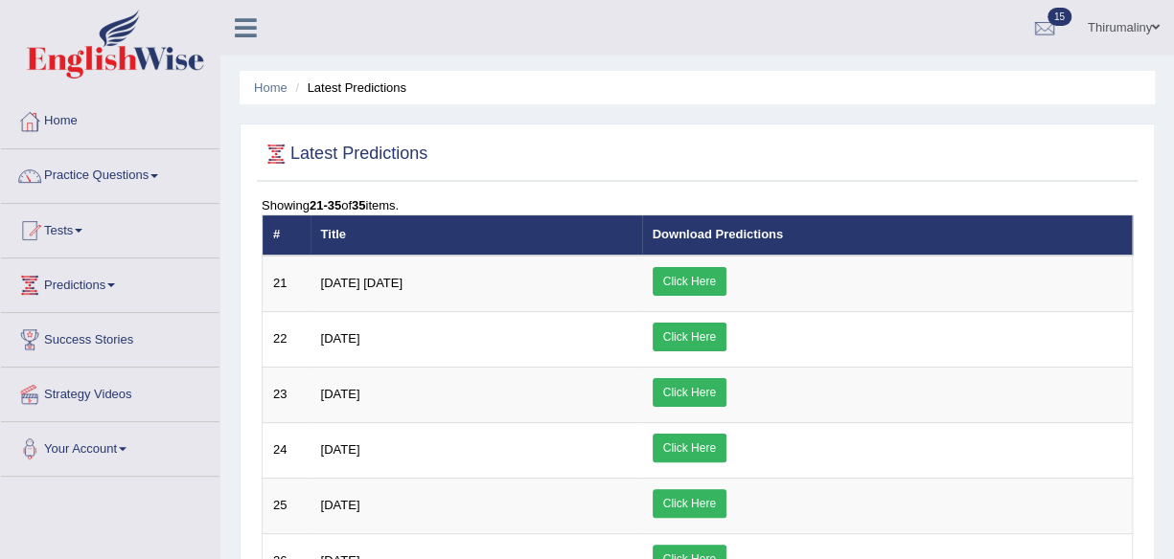
click at [558, 484] on td "July 2022" at bounding box center [475, 506] width 331 height 56
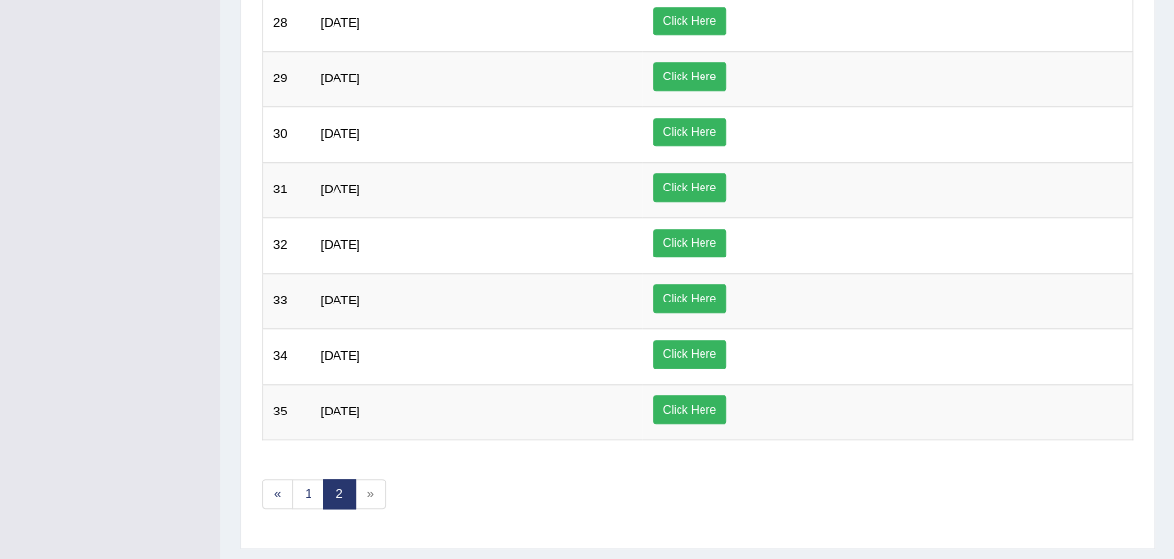
scroll to position [686, 0]
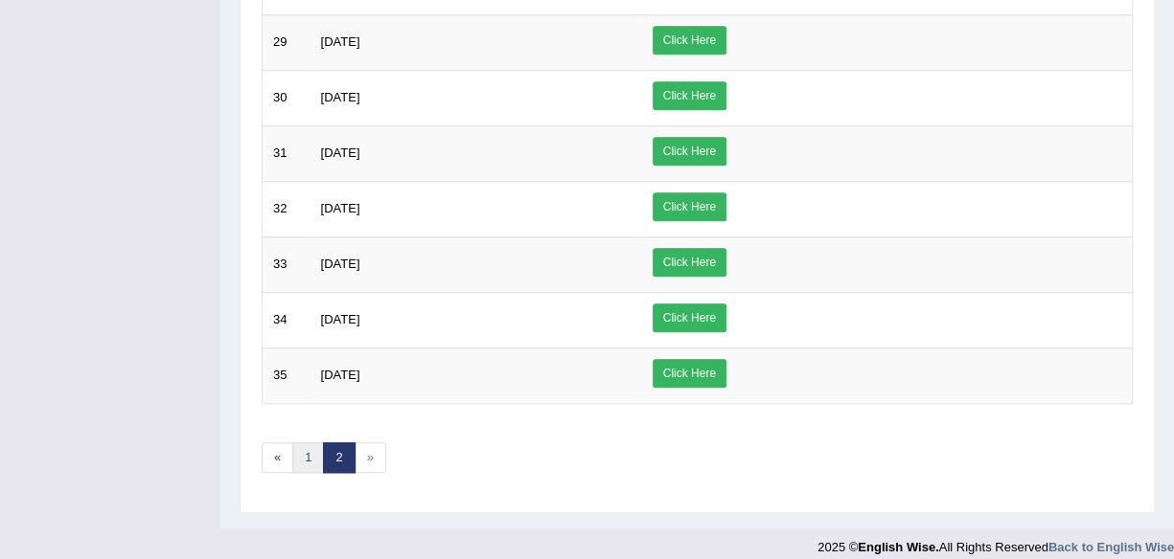
click at [303, 445] on link "1" at bounding box center [308, 459] width 32 height 32
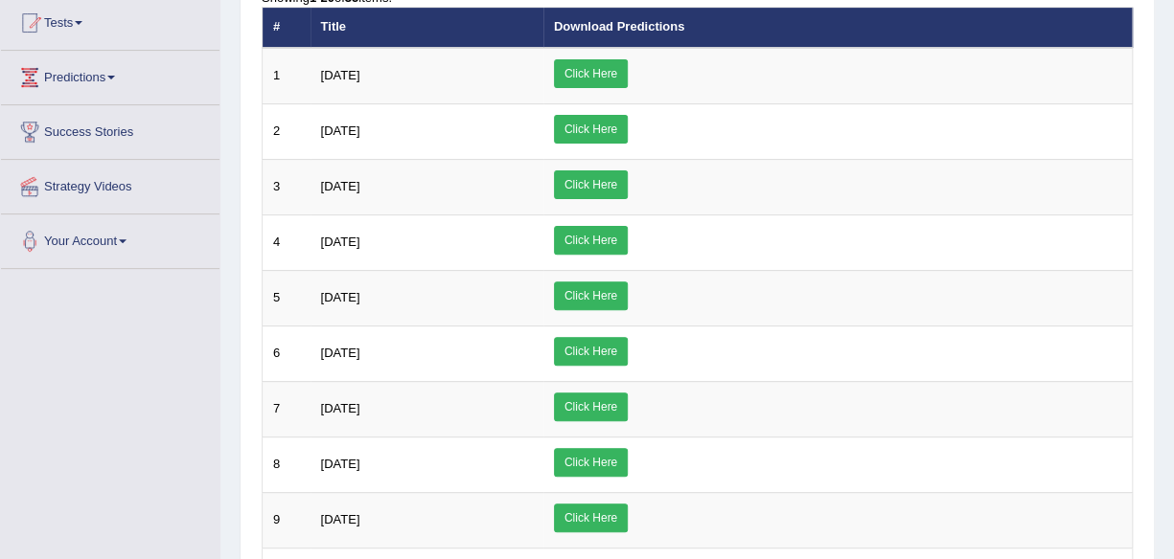
scroll to position [233, 0]
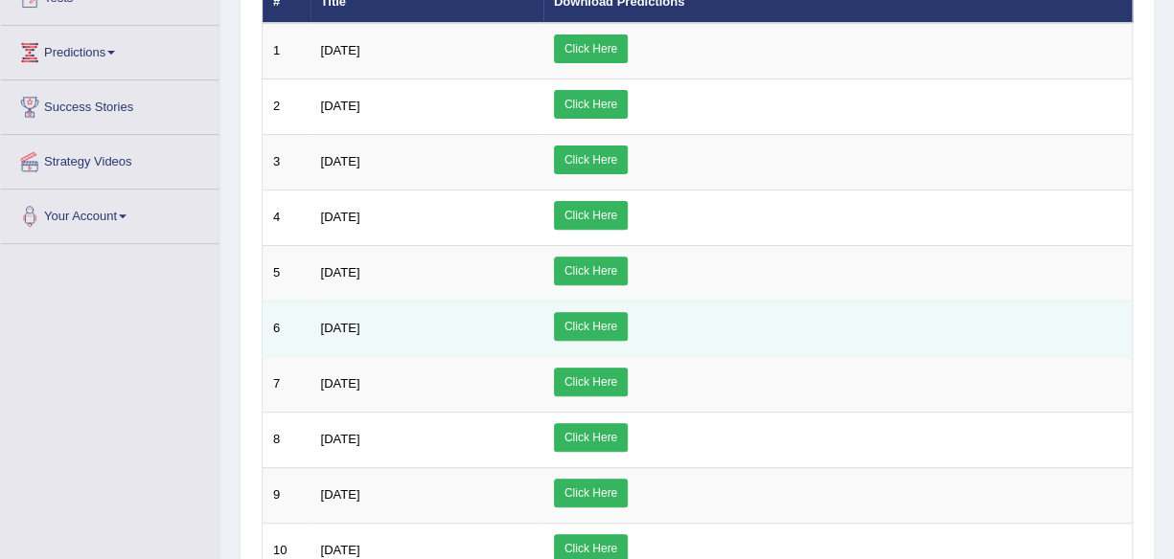
click at [627, 320] on link "Click Here" at bounding box center [591, 326] width 74 height 29
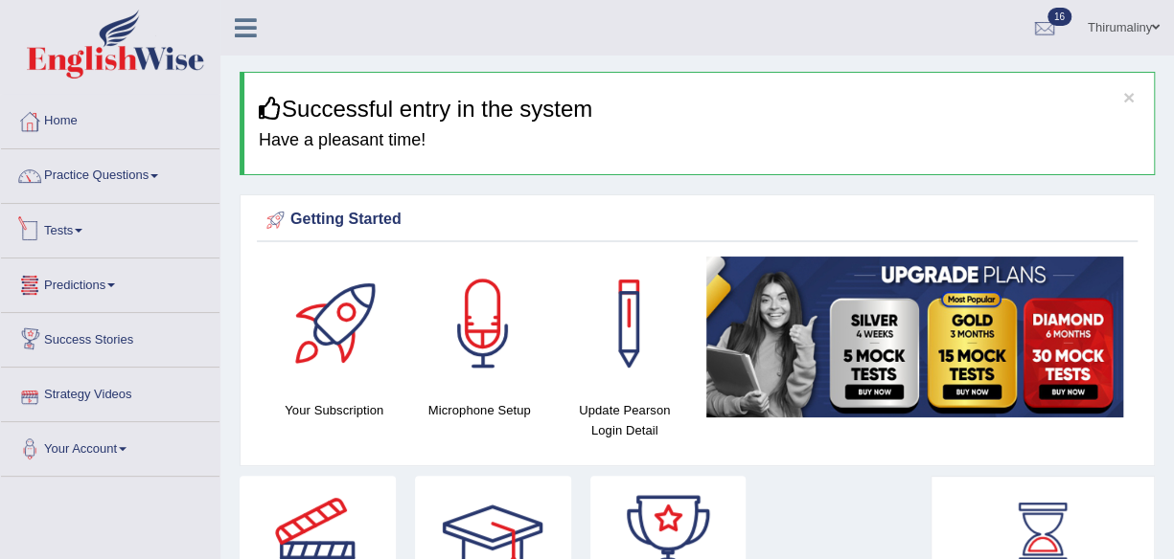
click at [79, 232] on link "Tests" at bounding box center [110, 228] width 218 height 48
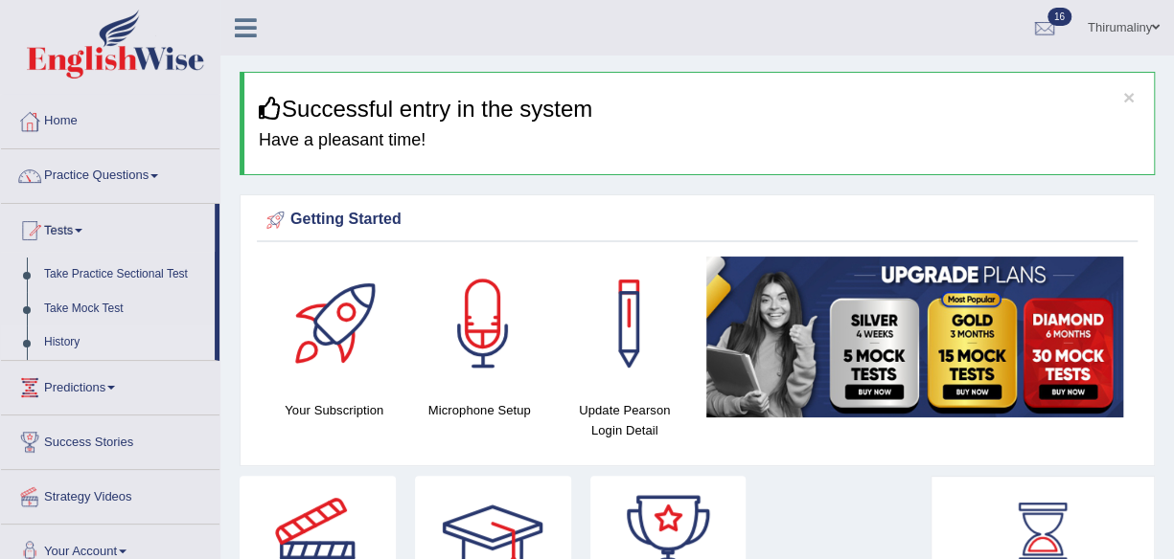
click at [62, 335] on link "History" at bounding box center [124, 343] width 179 height 34
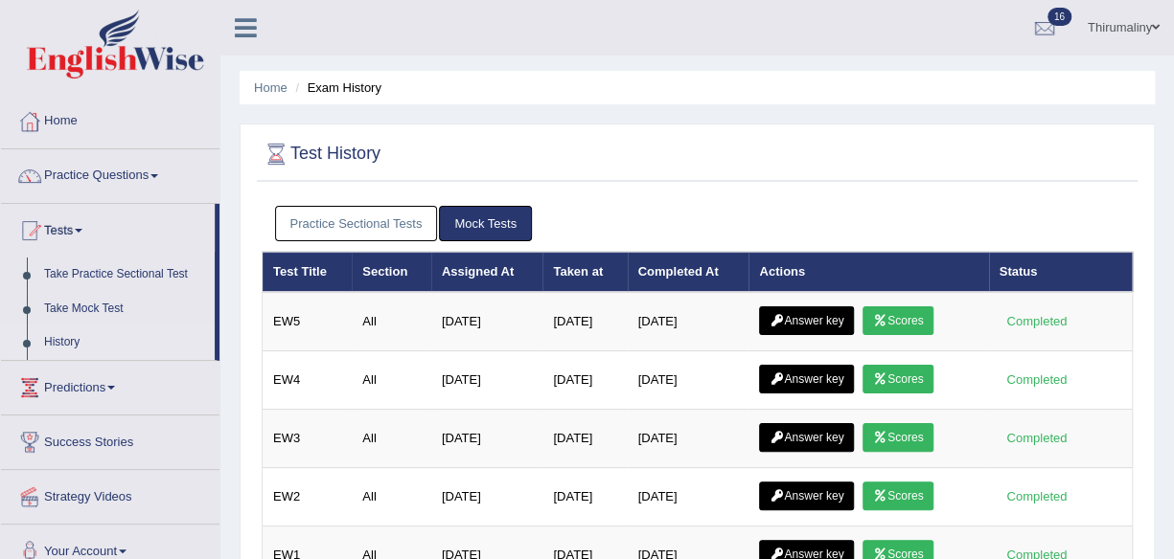
click at [384, 221] on link "Practice Sectional Tests" at bounding box center [356, 223] width 163 height 35
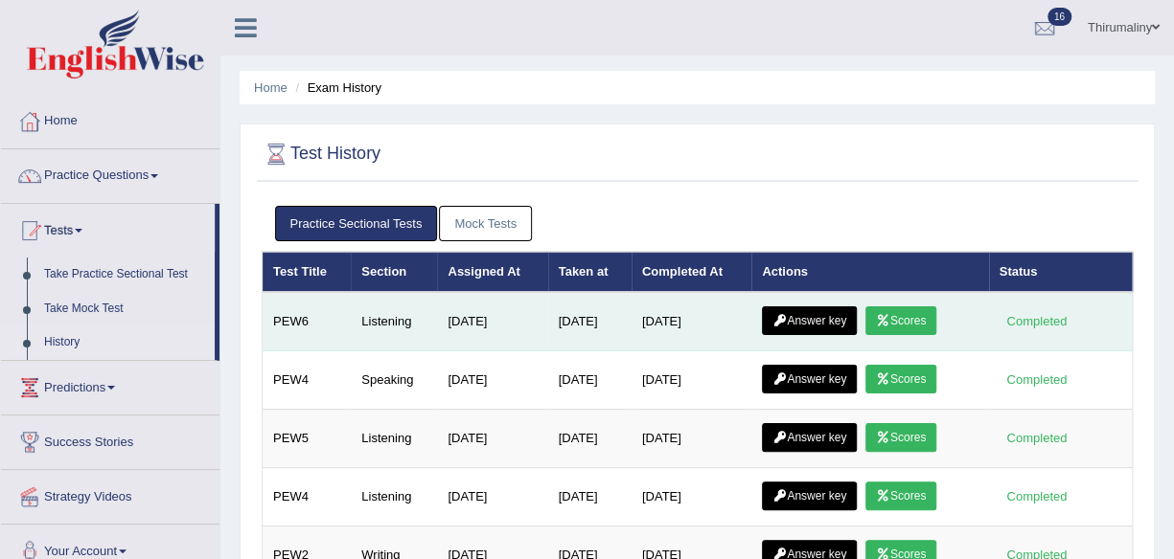
click at [830, 327] on link "Answer key" at bounding box center [809, 321] width 95 height 29
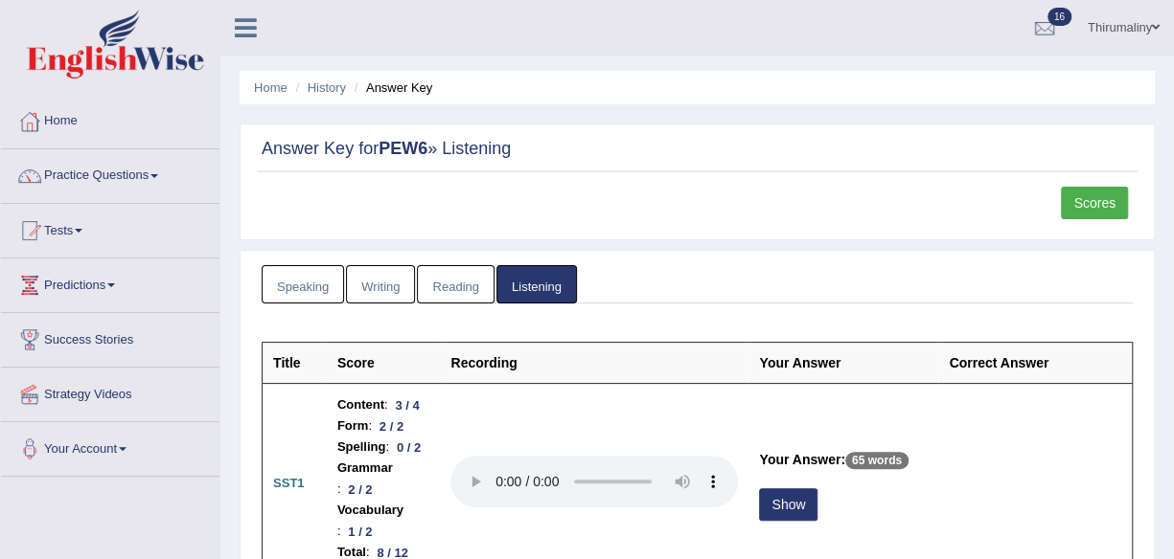
click at [1100, 203] on link "Scores" at bounding box center [1093, 203] width 67 height 33
